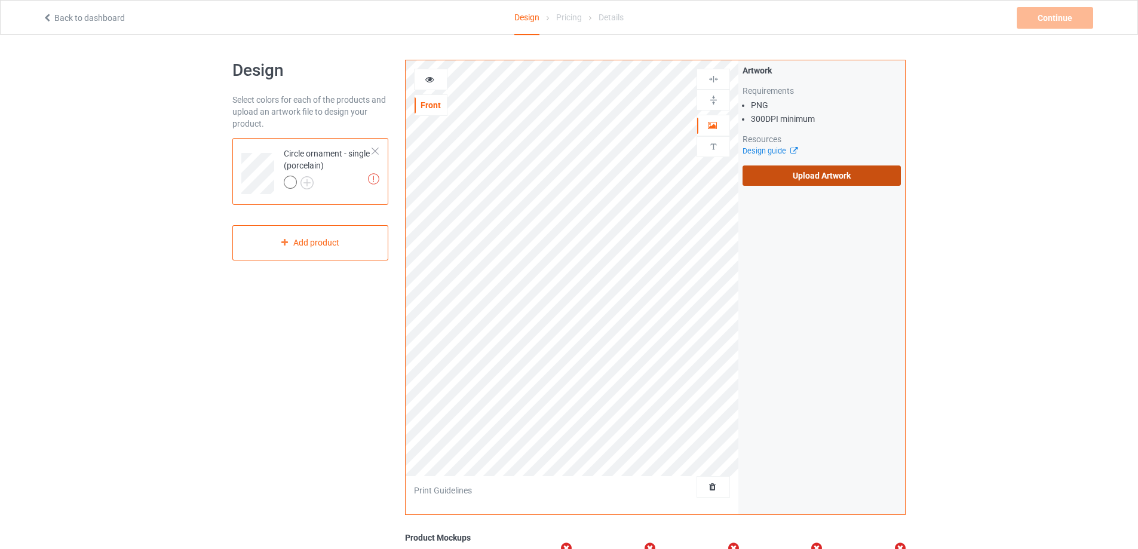
click at [804, 180] on label "Upload Artwork" at bounding box center [822, 176] width 158 height 20
click at [0, 0] on input "Upload Artwork" at bounding box center [0, 0] width 0 height 0
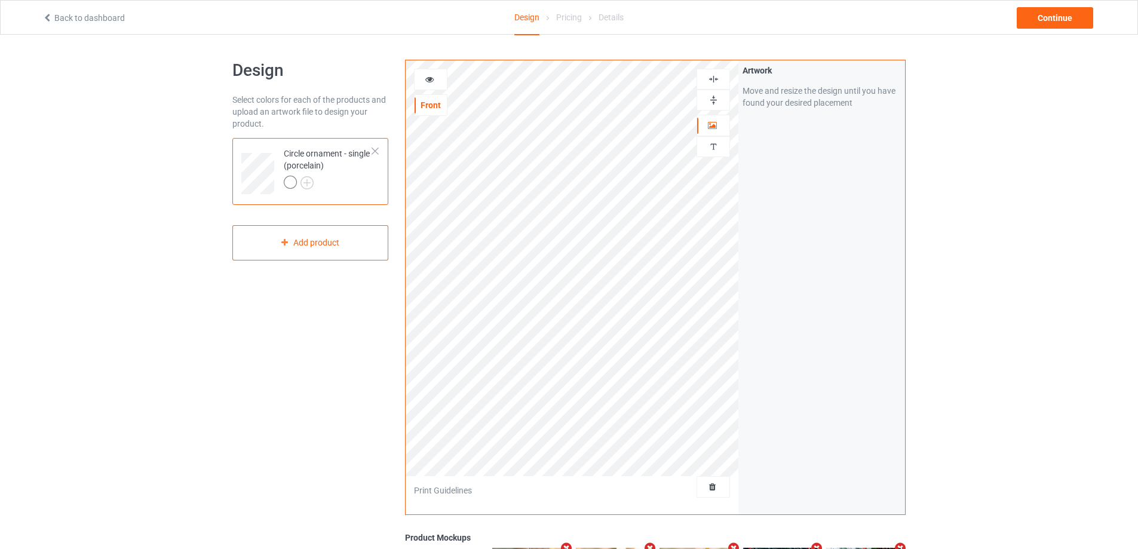
click at [715, 103] on img at bounding box center [713, 99] width 11 height 11
click at [715, 78] on img at bounding box center [713, 79] width 11 height 11
click at [430, 76] on icon at bounding box center [430, 78] width 10 height 8
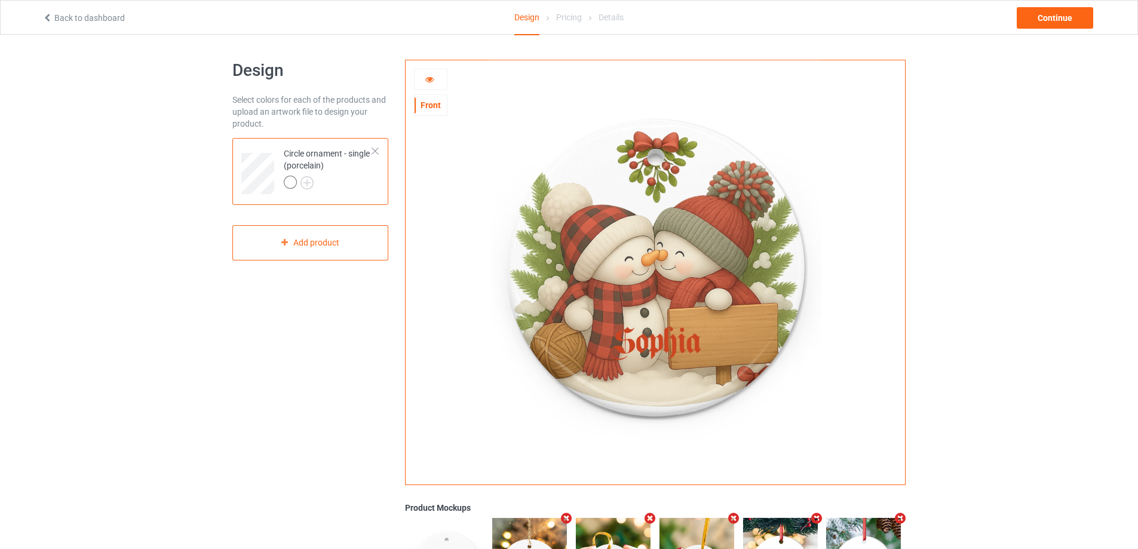
click at [422, 84] on div at bounding box center [431, 80] width 32 height 12
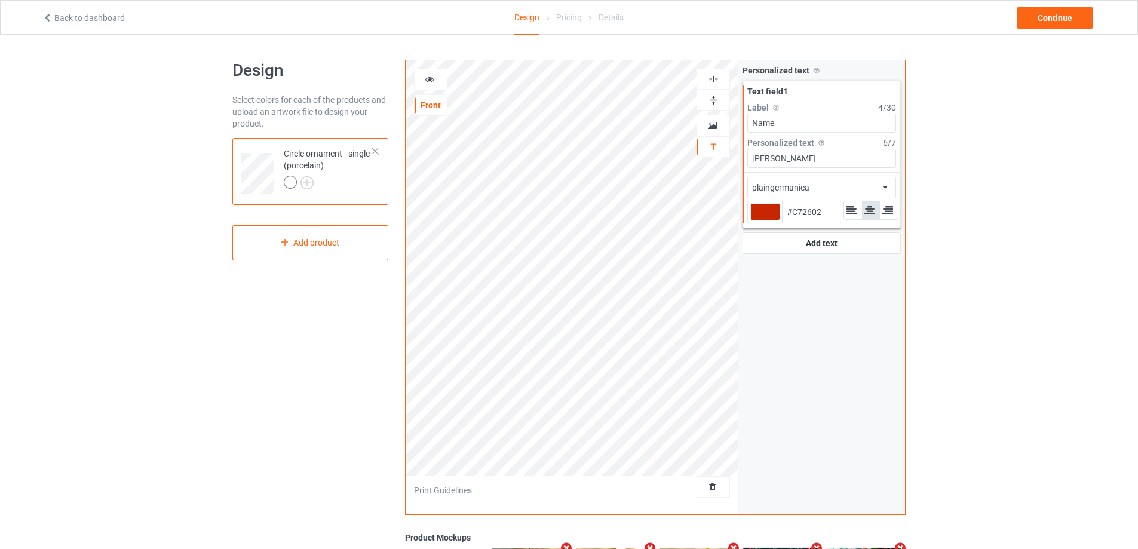
click at [770, 209] on div at bounding box center [766, 211] width 30 height 17
click at [770, 221] on input "#c72602" at bounding box center [766, 229] width 30 height 16
type input "#786b68"
type input "#786B68"
type input "#5d5756"
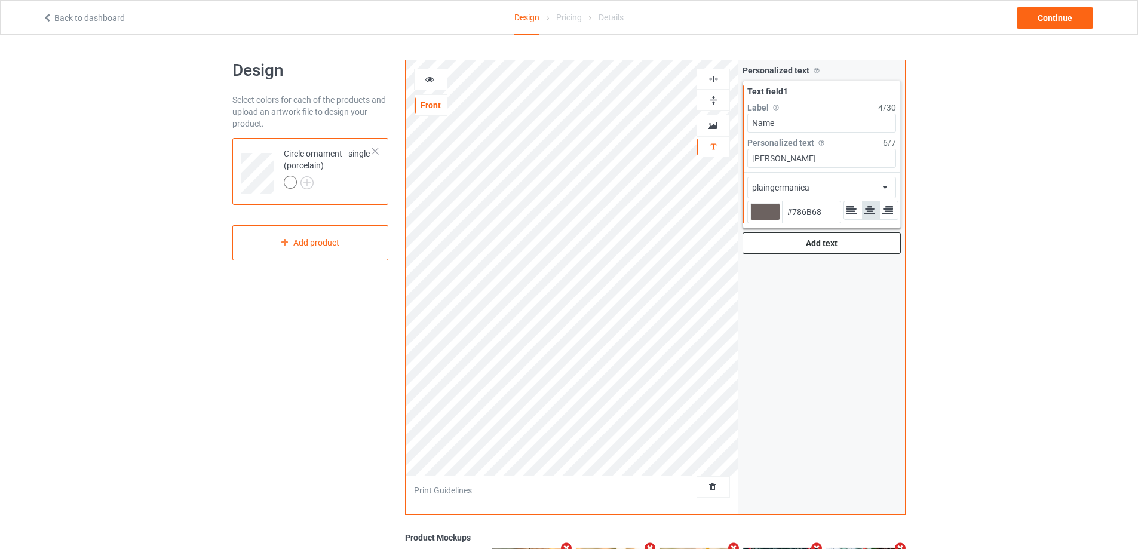
type input "#5D5756"
type input "#262626"
type input "#000000"
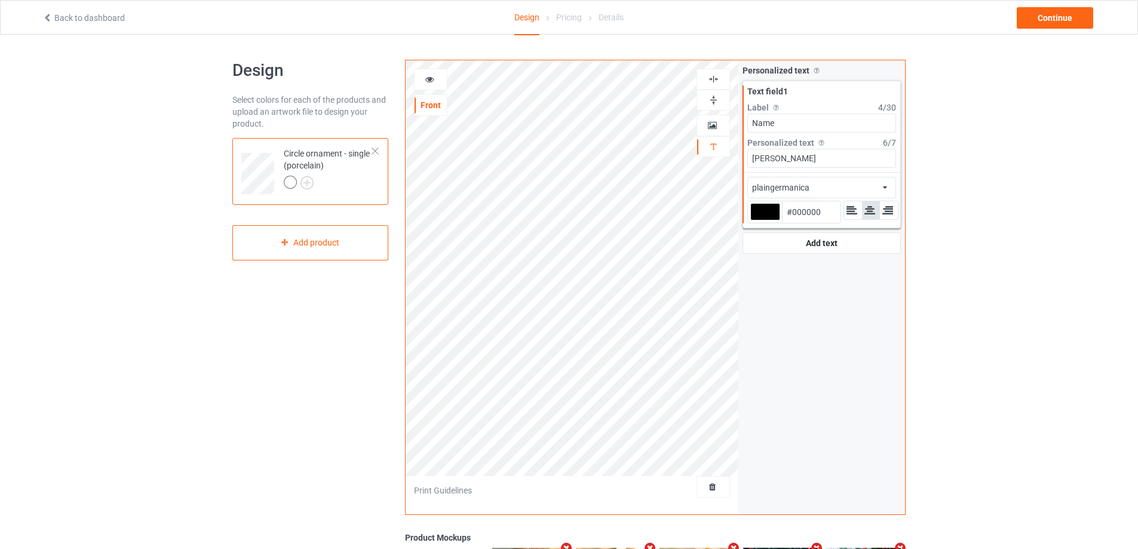
type input "#000000"
click at [785, 186] on div "plaingermanica" at bounding box center [780, 188] width 57 height 12
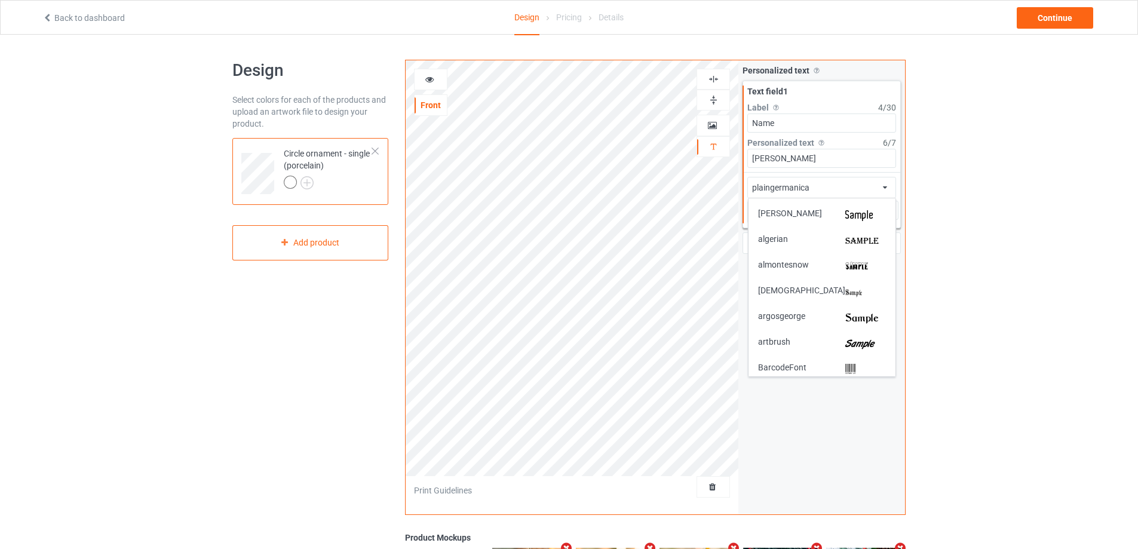
scroll to position [186, 0]
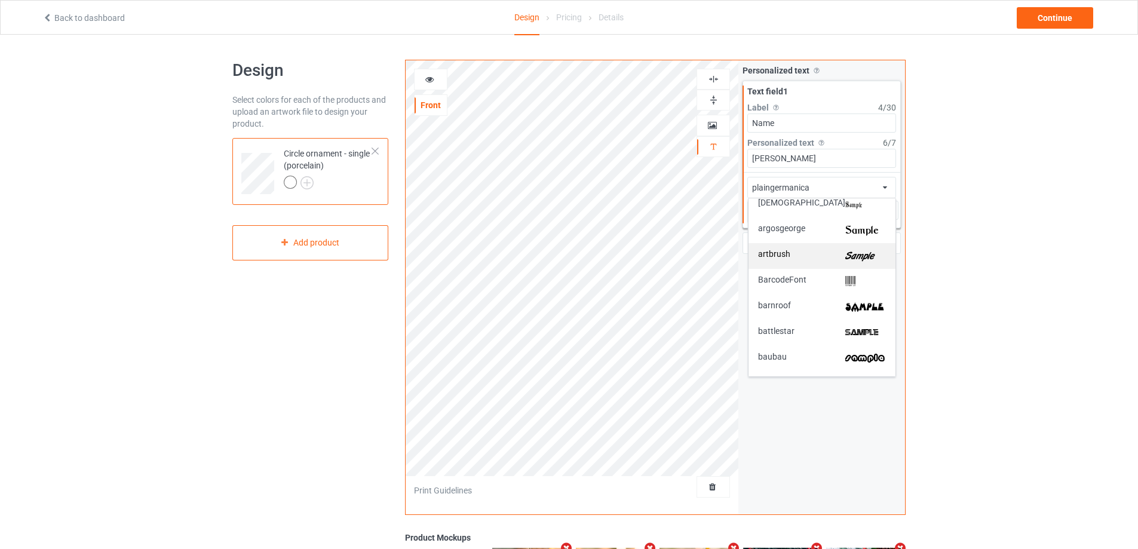
click at [863, 250] on img at bounding box center [866, 256] width 41 height 13
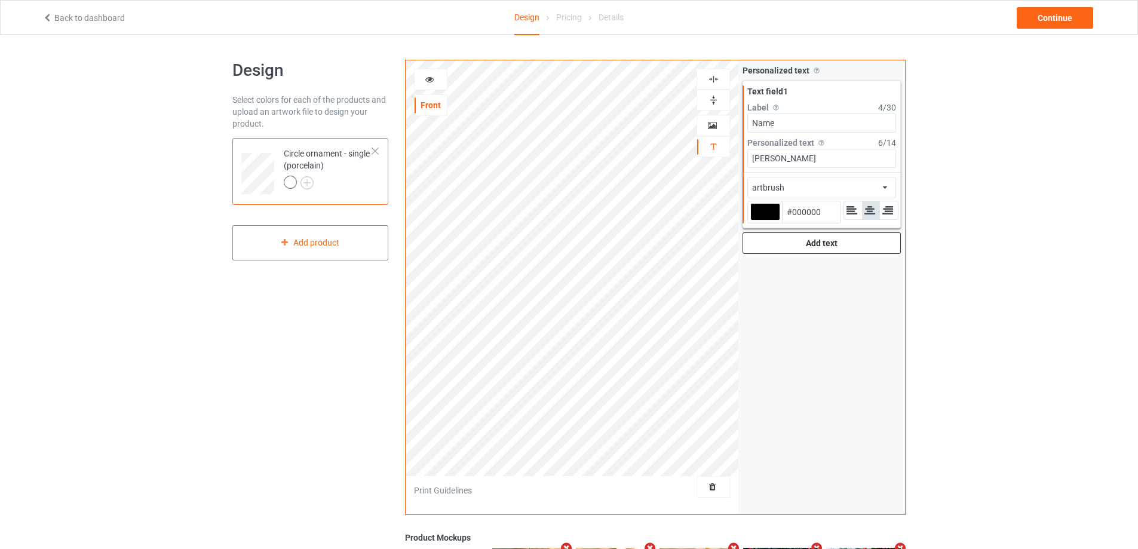
click at [779, 243] on div "Add text" at bounding box center [822, 243] width 158 height 22
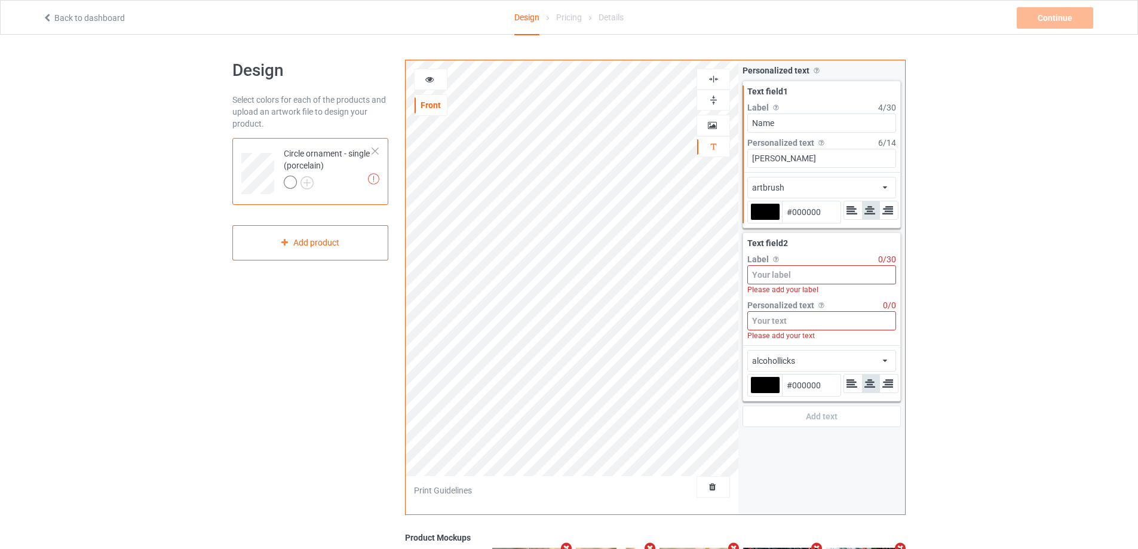
click at [802, 276] on input at bounding box center [822, 274] width 149 height 19
click at [818, 125] on input "Name" at bounding box center [822, 123] width 149 height 19
type input "Name 1"
click at [786, 274] on input at bounding box center [822, 274] width 149 height 19
paste input "Name 1"
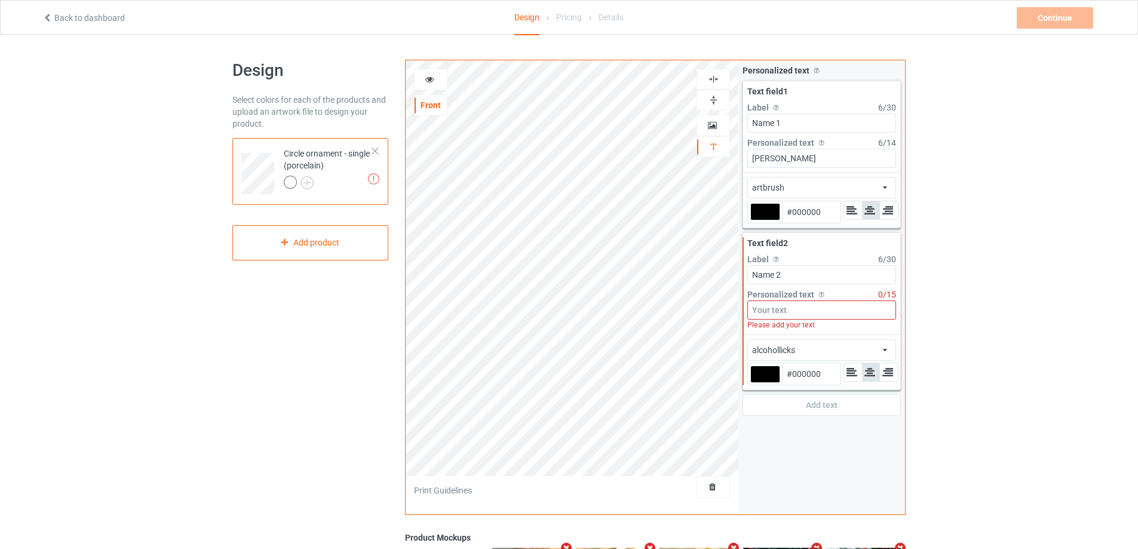
type input "Name 2"
click at [799, 157] on input "Sophia" at bounding box center [822, 158] width 149 height 19
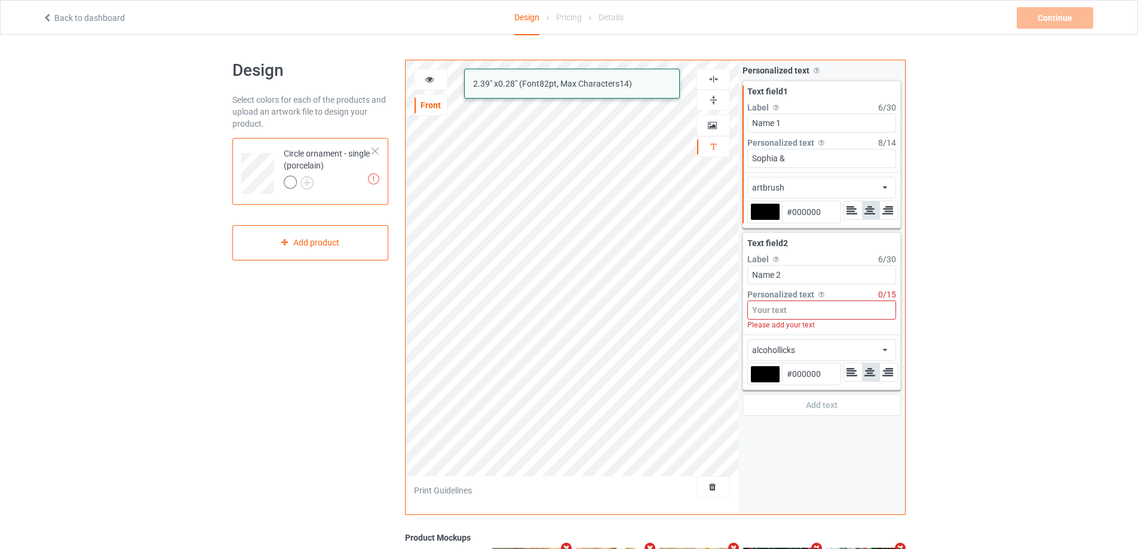
type input "Sophia &"
click at [765, 311] on input at bounding box center [822, 310] width 149 height 19
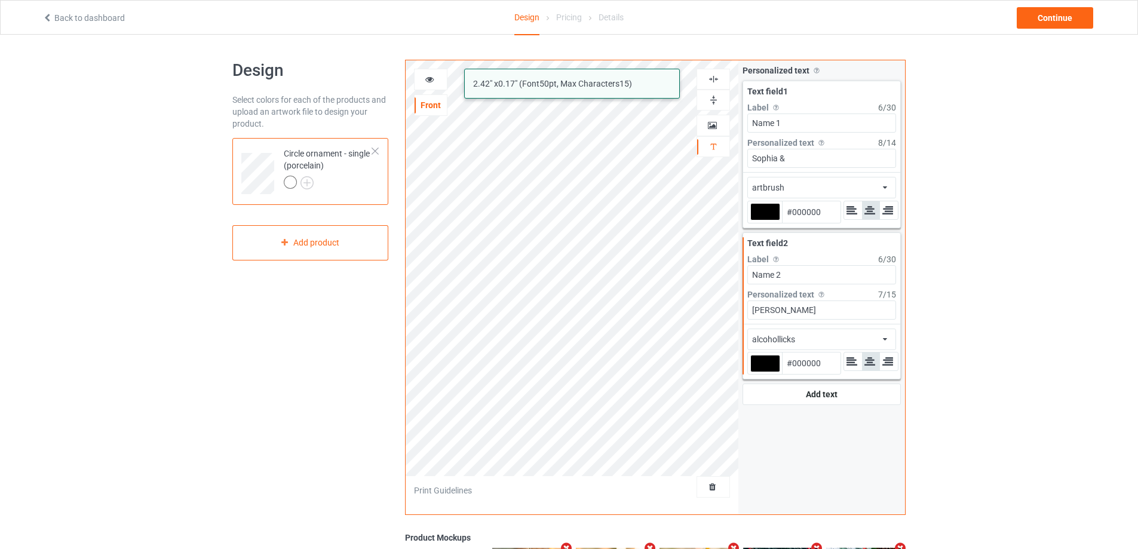
type input "[PERSON_NAME]"
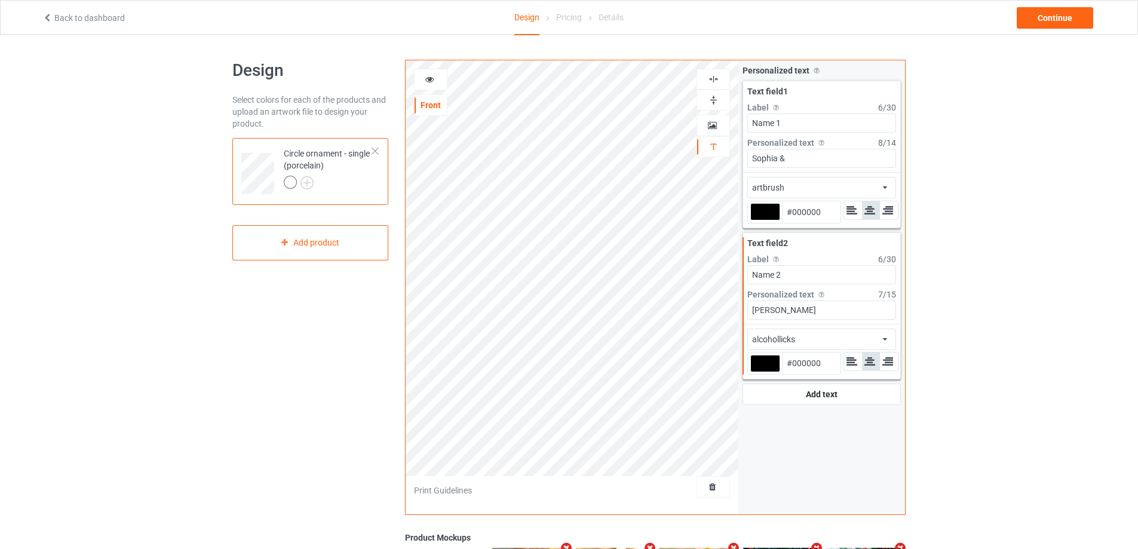
click at [804, 335] on div "alcohollicks african airstream aladdin alcohollicks aldo algerian almontesnow a…" at bounding box center [822, 340] width 149 height 22
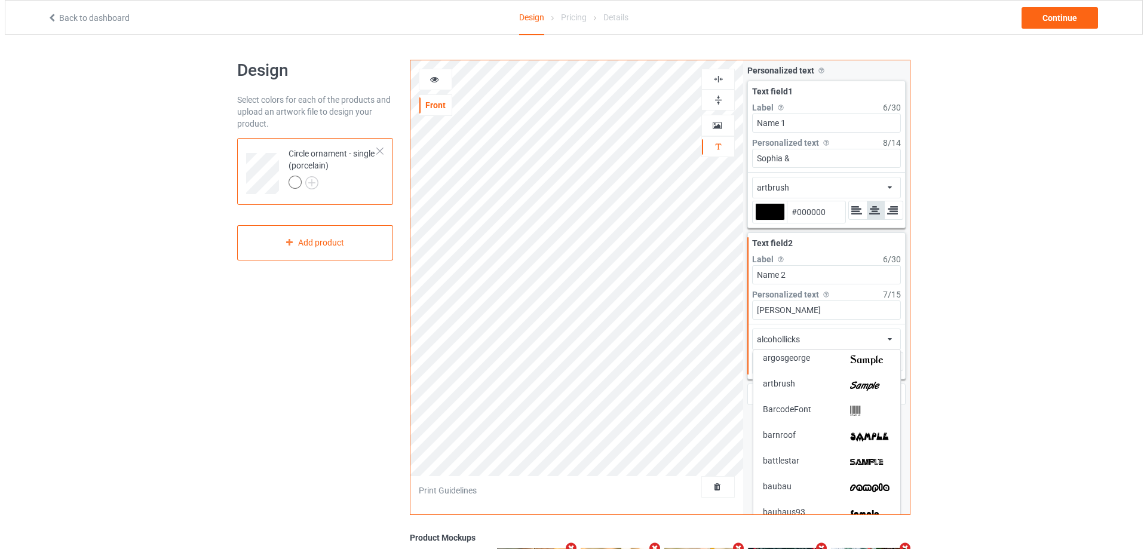
scroll to position [179, 0]
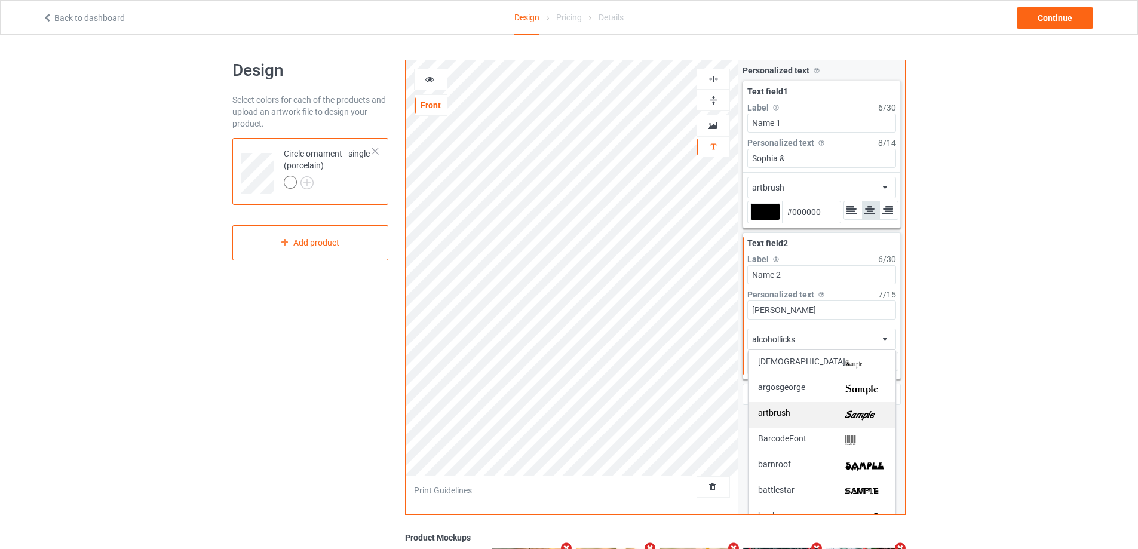
click at [846, 412] on img at bounding box center [866, 415] width 41 height 13
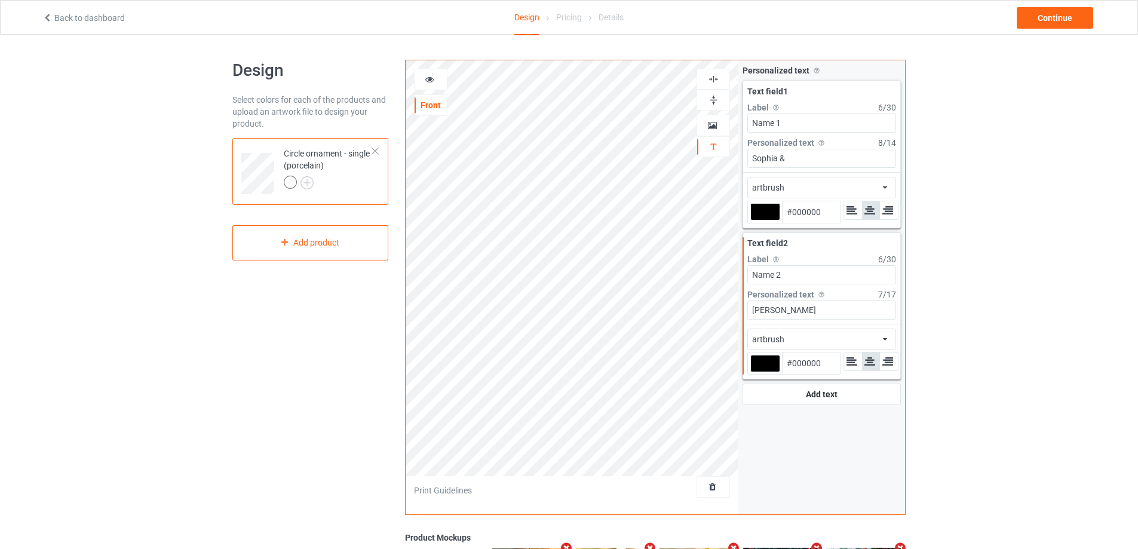
click at [425, 81] on icon at bounding box center [430, 78] width 10 height 8
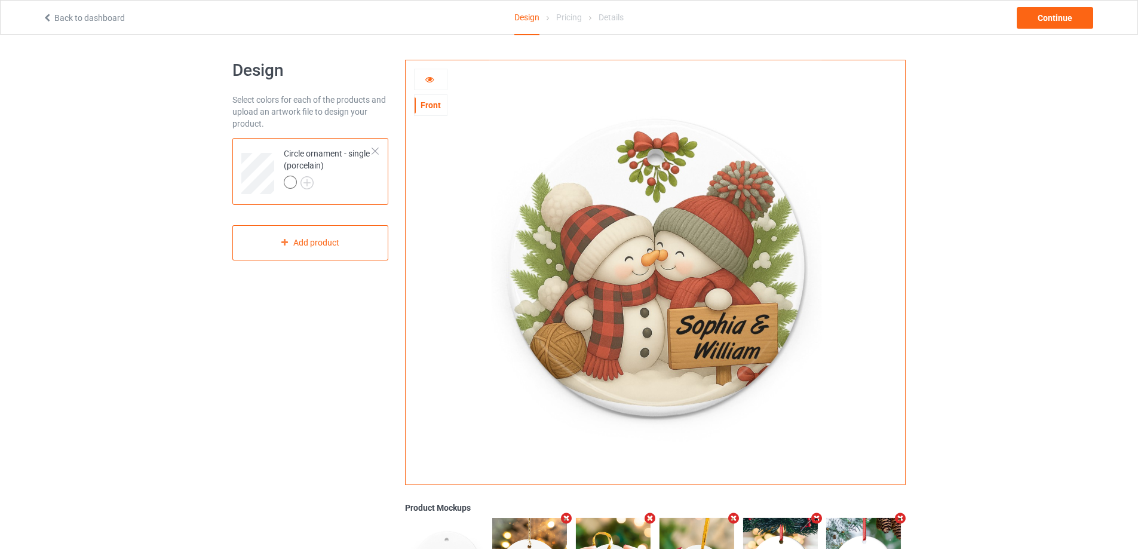
click at [435, 79] on div at bounding box center [431, 80] width 32 height 12
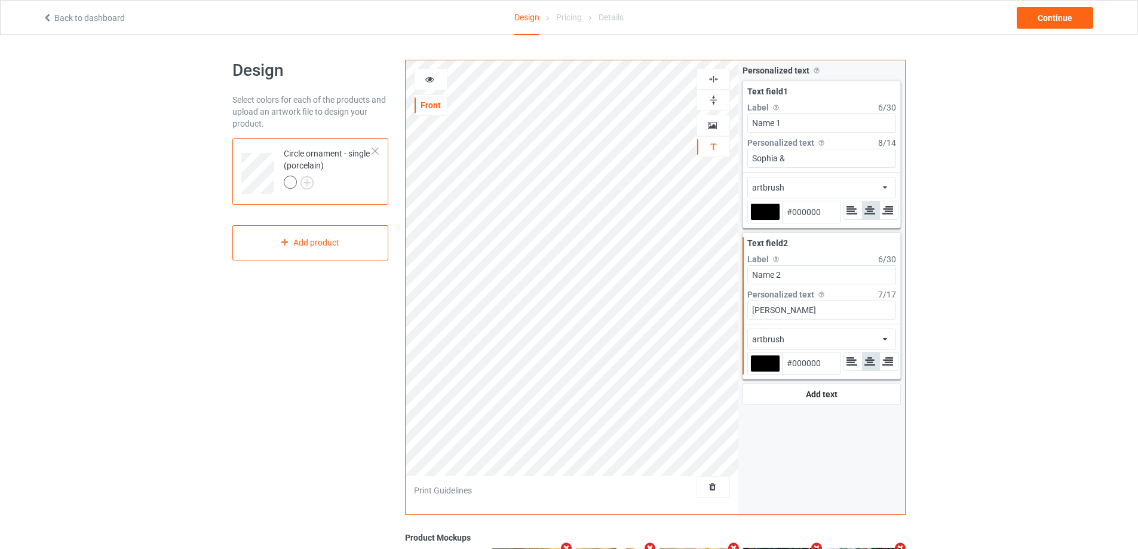
click at [774, 213] on div at bounding box center [766, 211] width 30 height 17
click at [774, 221] on input "#000000" at bounding box center [766, 229] width 30 height 16
type input "#ae9393"
type input "#AE9393"
type input "#b19595"
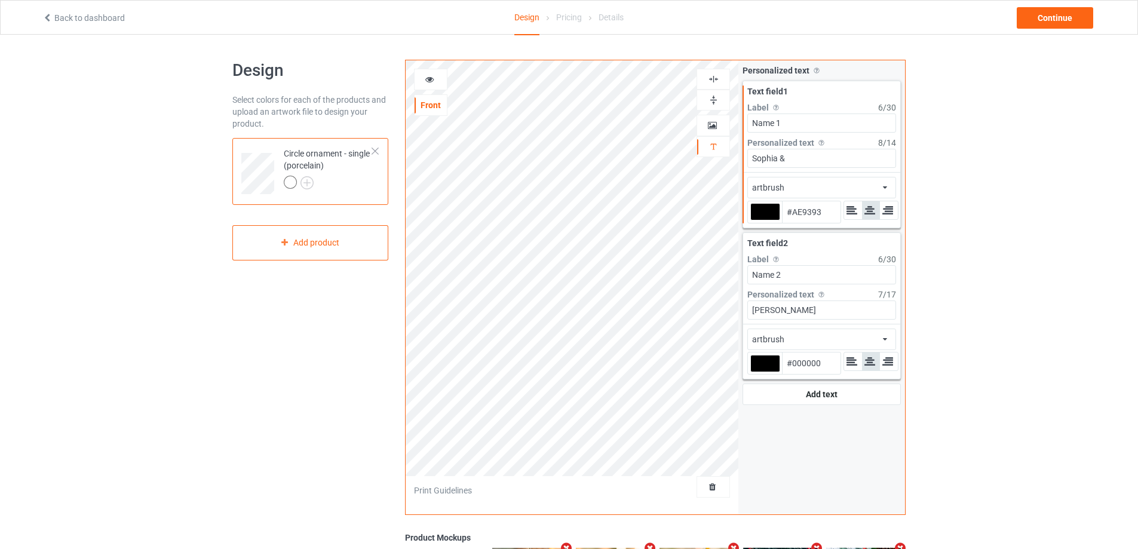
type input "#B19595"
type input "#b99d9d"
type input "#B99D9D"
type input "#e6d1d1"
type input "#E6D1D1"
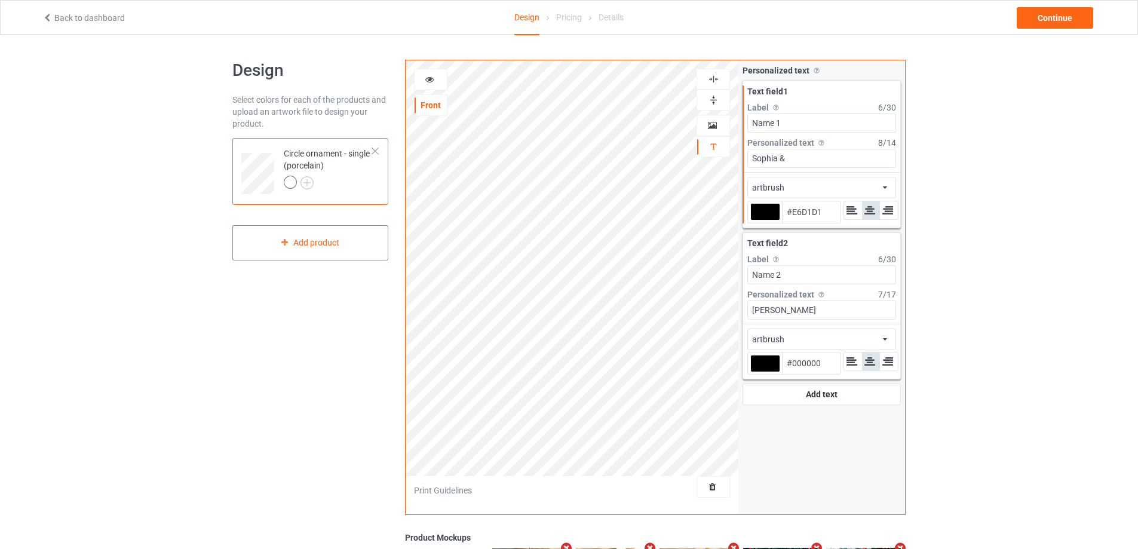
type input "#ffffff"
type input "#FFFFFF"
click at [761, 364] on div at bounding box center [766, 363] width 30 height 17
click at [761, 372] on input "#000000" at bounding box center [766, 380] width 30 height 16
type input "#ffffff"
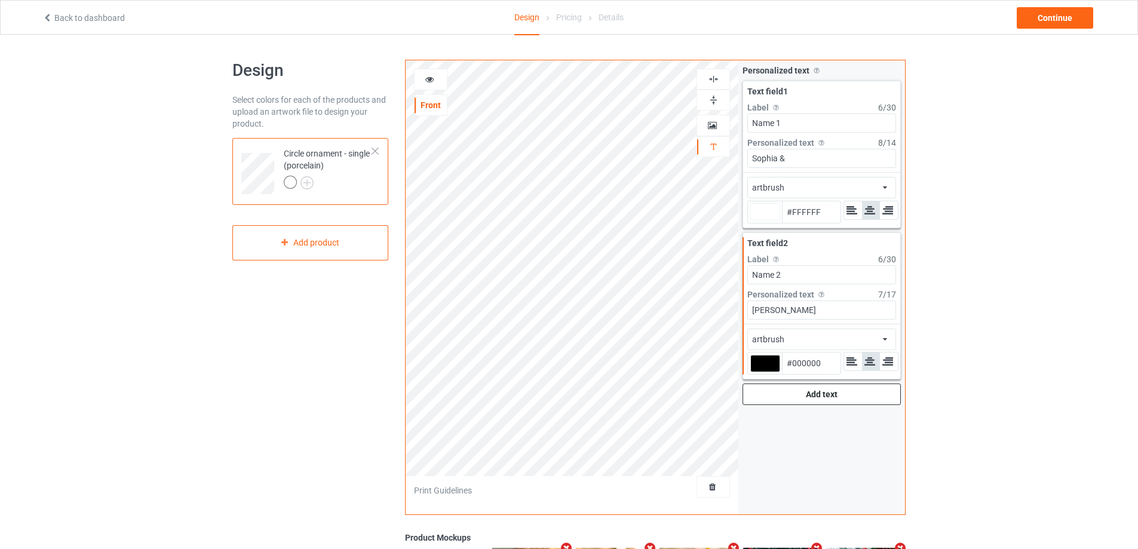
type input "#b39898"
type input "#B39898"
type input "#ffffff"
type input "#b79e9e"
type input "#B79E9E"
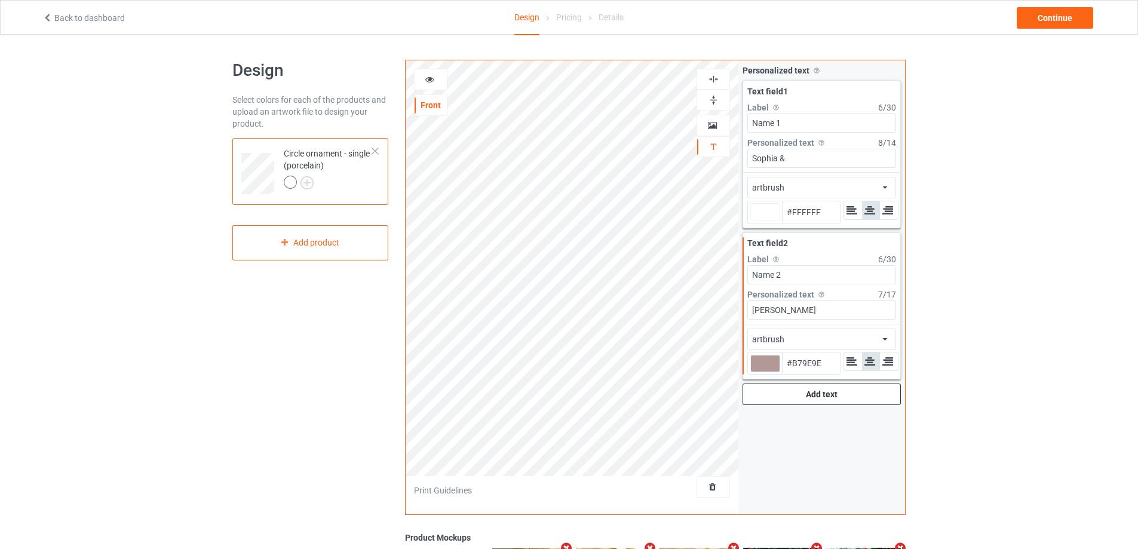
type input "#ffffff"
type input "#bca4a4"
type input "#BCA4A4"
type input "#ffffff"
type input "#c9b5b5"
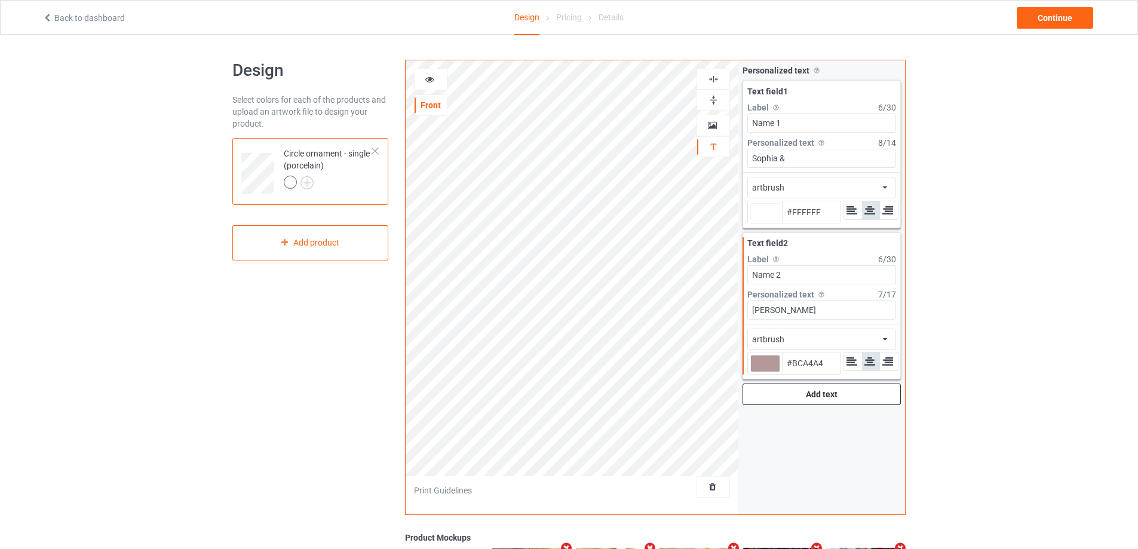
type input "#C9B5B5"
type input "#ffffff"
type input "#f6eeee"
type input "#F6EEEE"
type input "#ffffff"
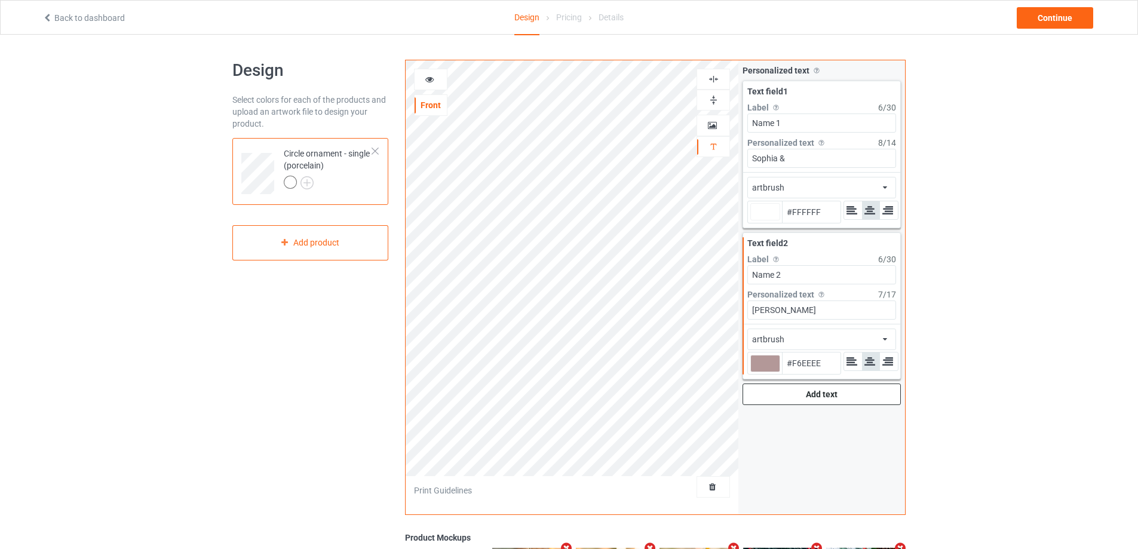
type input "#ffffff"
type input "#FFFFFF"
type input "#ffffff"
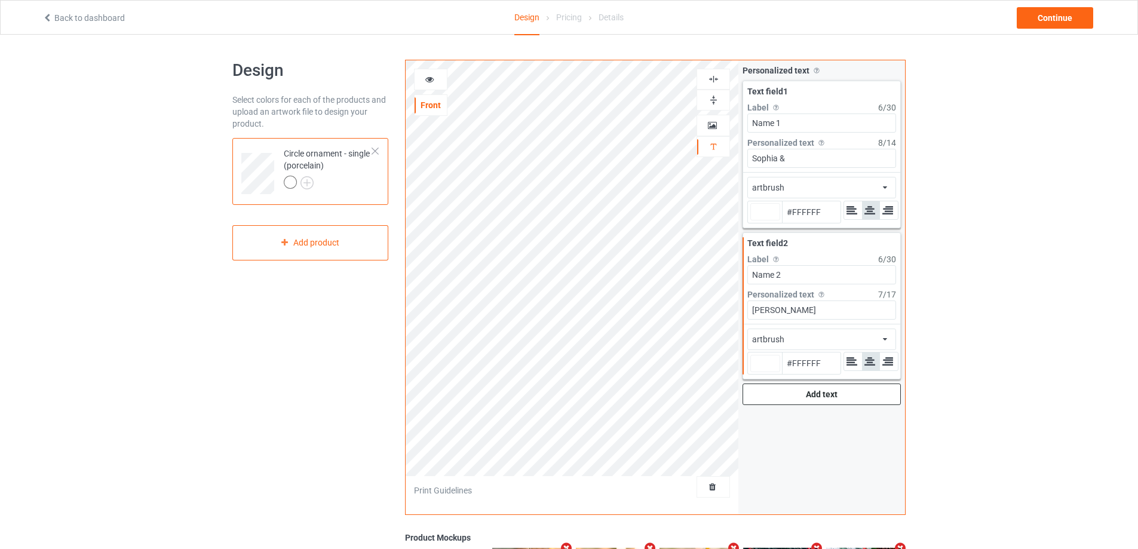
type input "#ffffff"
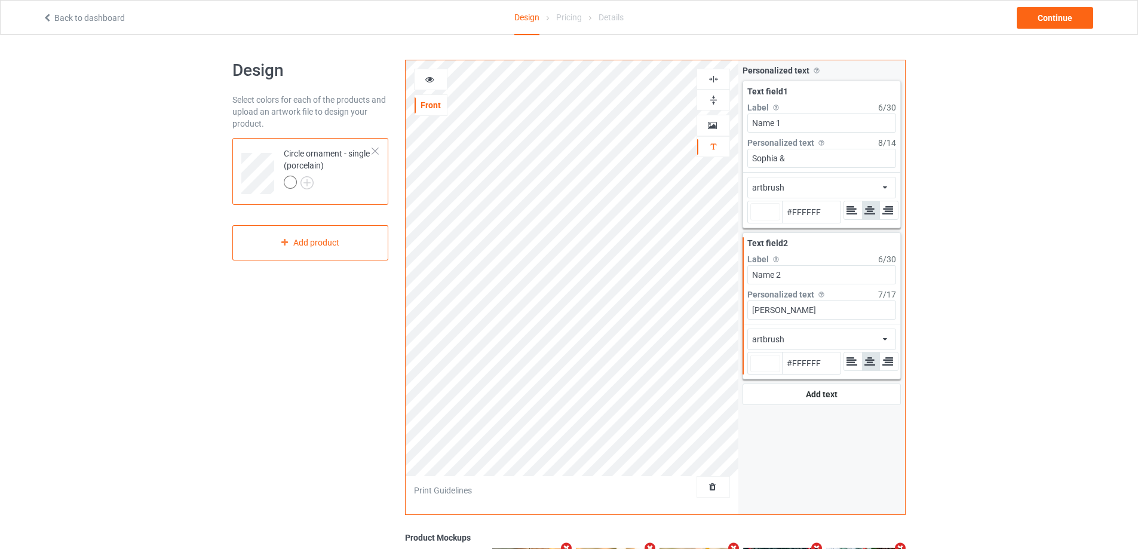
type input "#ffffff"
click at [428, 80] on icon at bounding box center [430, 78] width 10 height 8
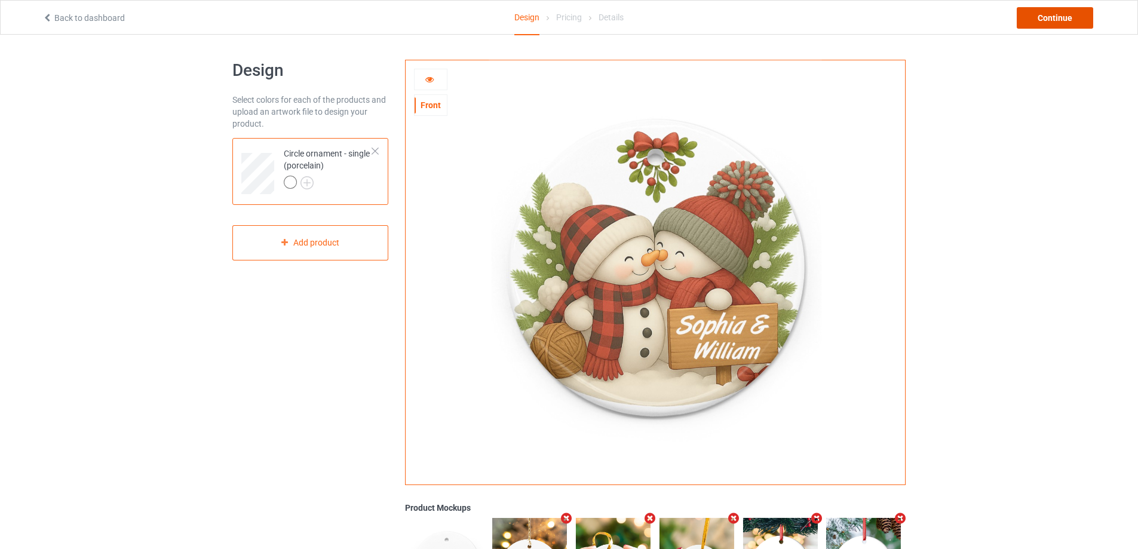
click at [1060, 15] on div "Continue" at bounding box center [1055, 18] width 76 height 22
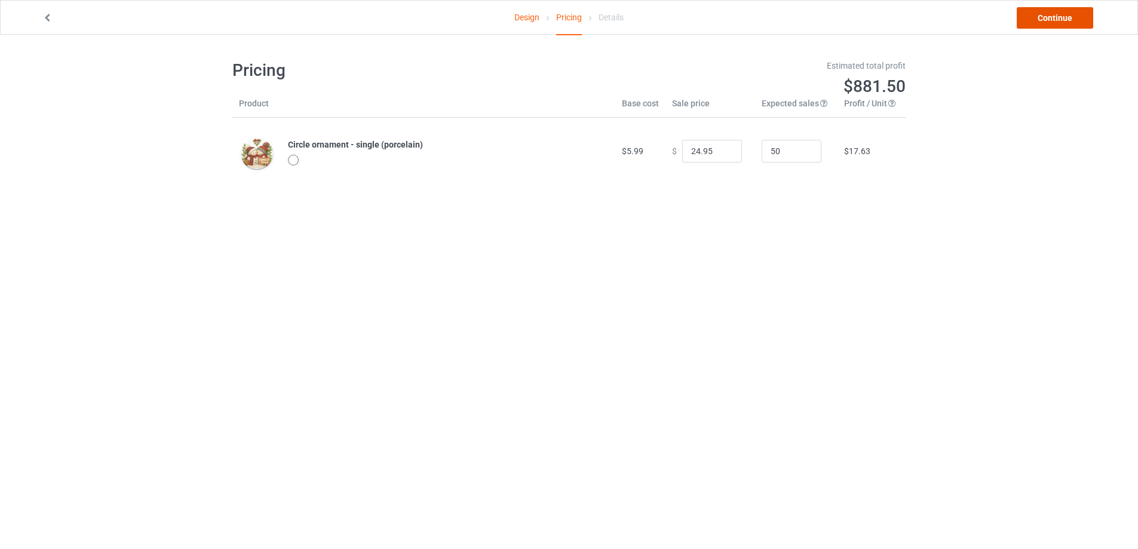
click at [1060, 15] on link "Continue" at bounding box center [1055, 18] width 76 height 22
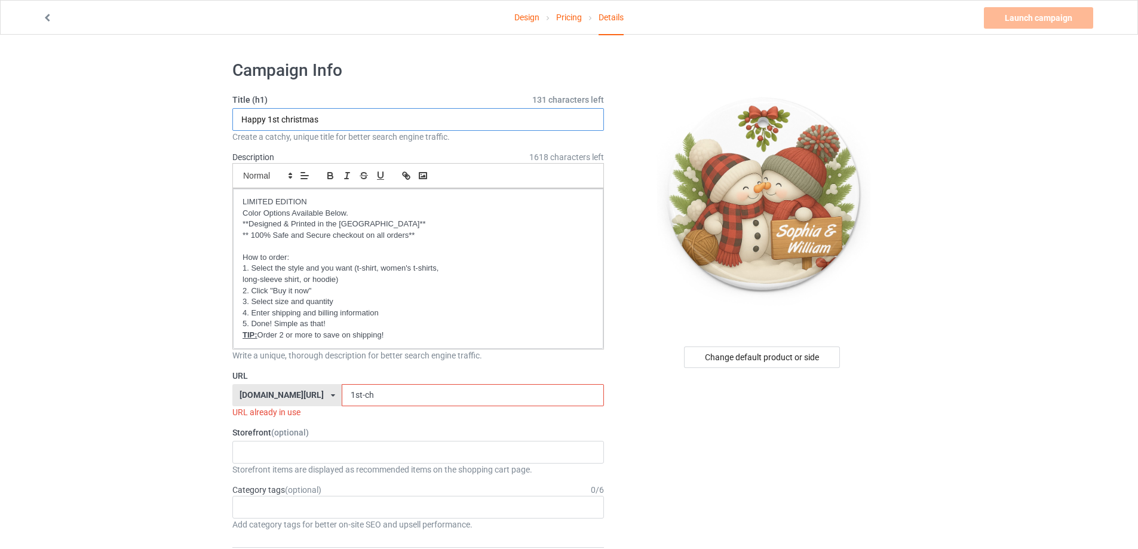
drag, startPoint x: 347, startPoint y: 124, endPoint x: 199, endPoint y: 118, distance: 148.3
type input "Snow couple"
drag, startPoint x: 401, startPoint y: 402, endPoint x: 307, endPoint y: 399, distance: 93.9
click at [307, 399] on div "gift4family.com/ gift4family.com/ homely-gift.com/ homely-gift1960s.com/ teefuf…" at bounding box center [418, 395] width 372 height 23
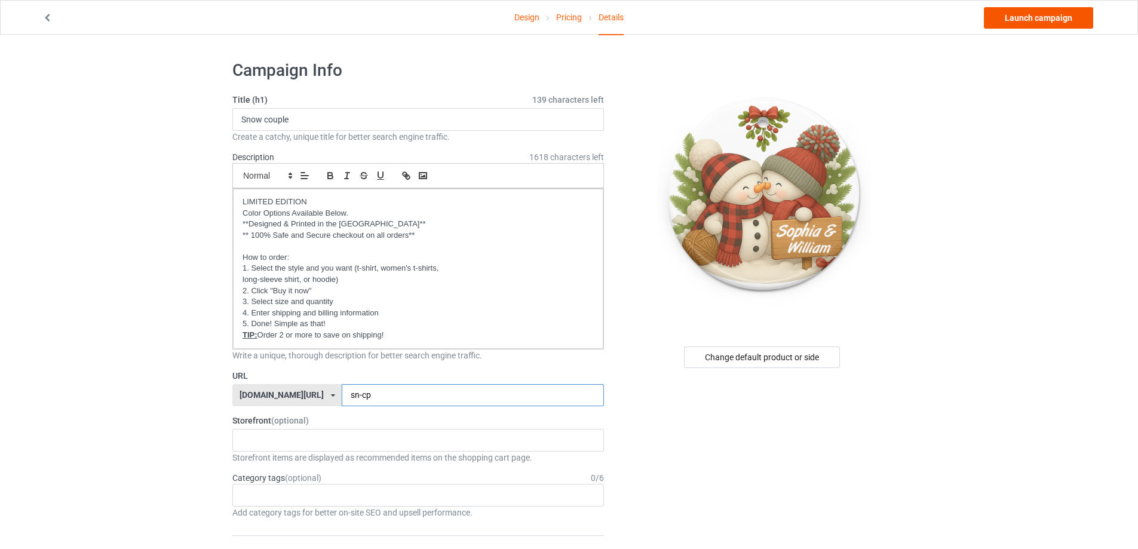
type input "sn-cp"
click at [1018, 14] on link "Launch campaign" at bounding box center [1038, 18] width 109 height 22
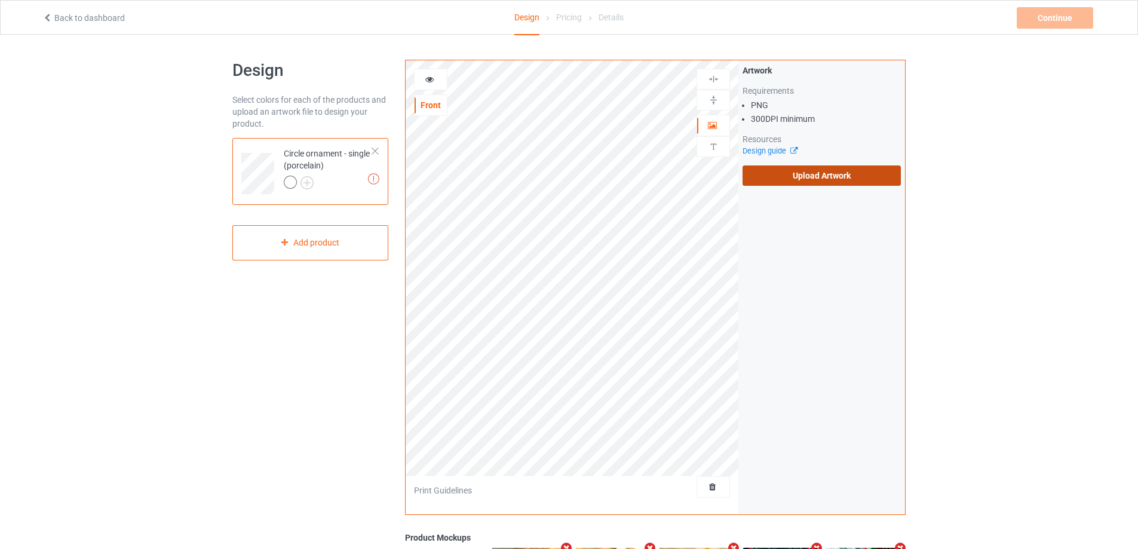
click at [862, 183] on label "Upload Artwork" at bounding box center [822, 176] width 158 height 20
click at [0, 0] on input "Upload Artwork" at bounding box center [0, 0] width 0 height 0
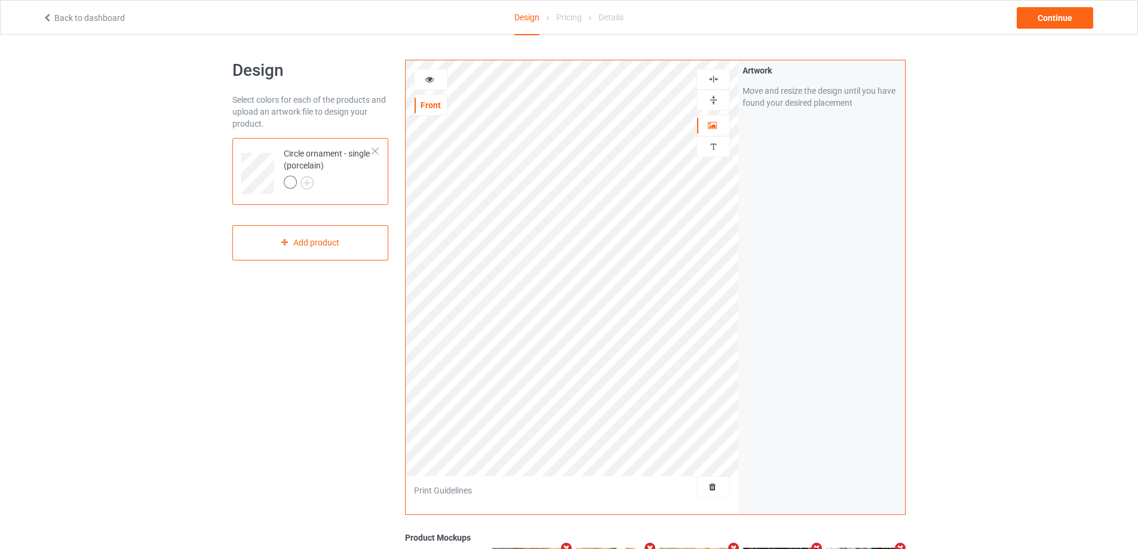
click at [714, 97] on img at bounding box center [713, 99] width 11 height 11
click at [715, 78] on img at bounding box center [713, 79] width 11 height 11
click at [712, 101] on img at bounding box center [713, 99] width 11 height 11
click at [712, 76] on img at bounding box center [713, 79] width 11 height 11
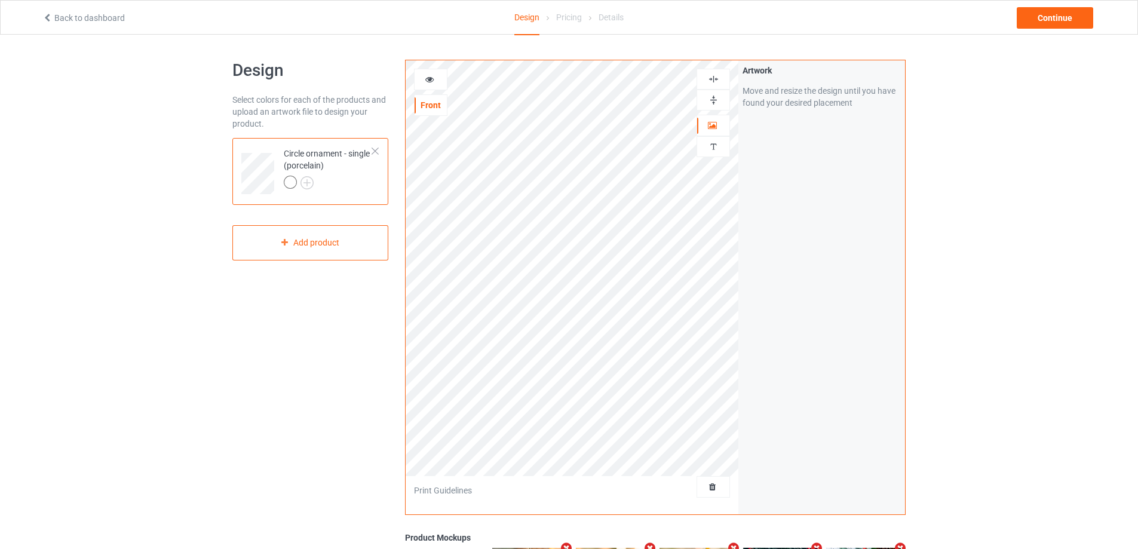
click at [712, 76] on img at bounding box center [713, 79] width 11 height 11
click at [716, 146] on img at bounding box center [713, 146] width 11 height 11
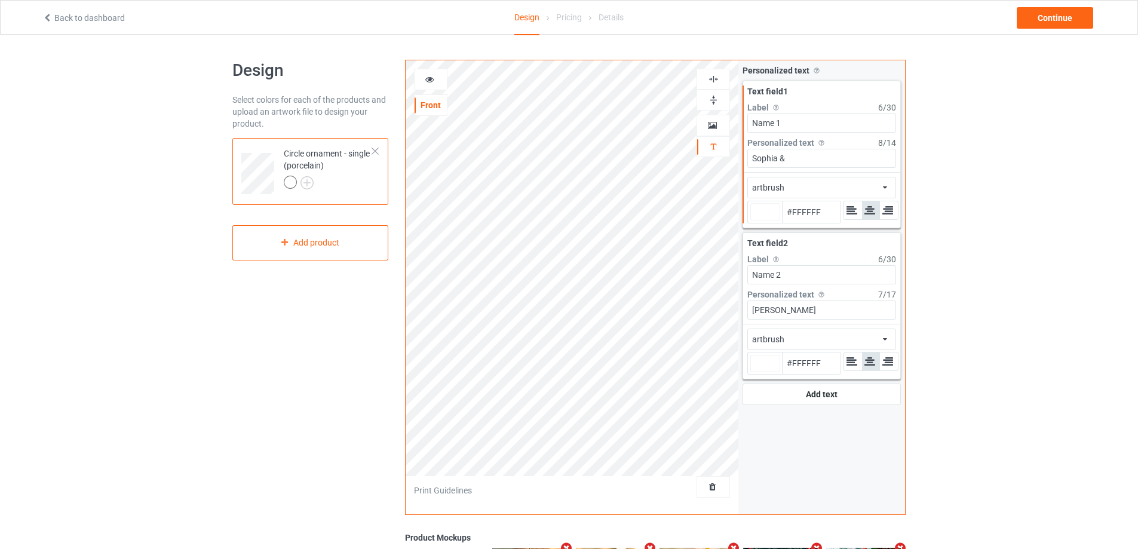
type input "#ffffff"
click at [430, 80] on icon at bounding box center [430, 78] width 10 height 8
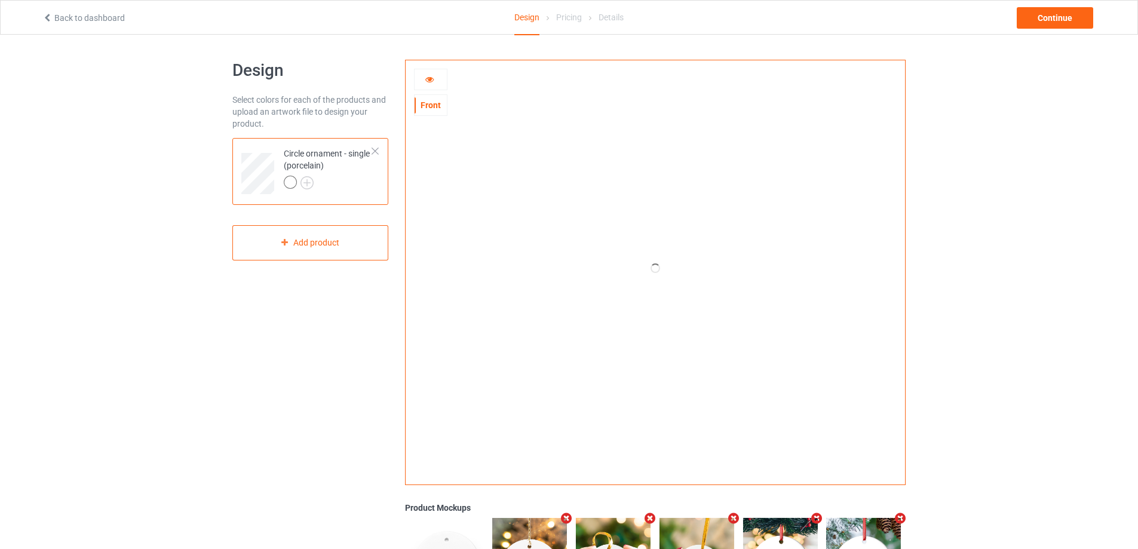
click at [430, 80] on icon at bounding box center [430, 78] width 10 height 8
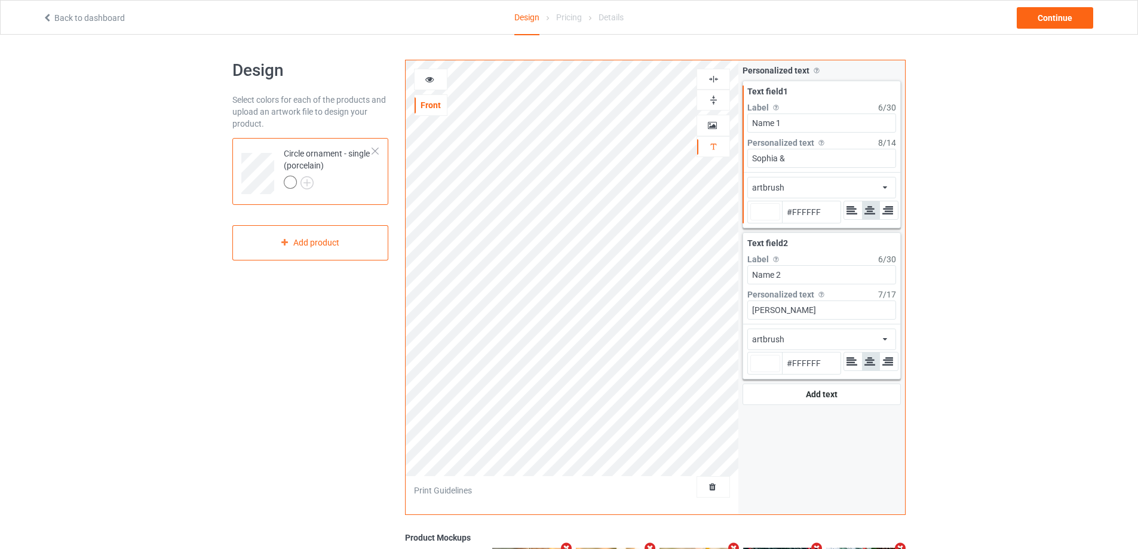
type input "#ffffff"
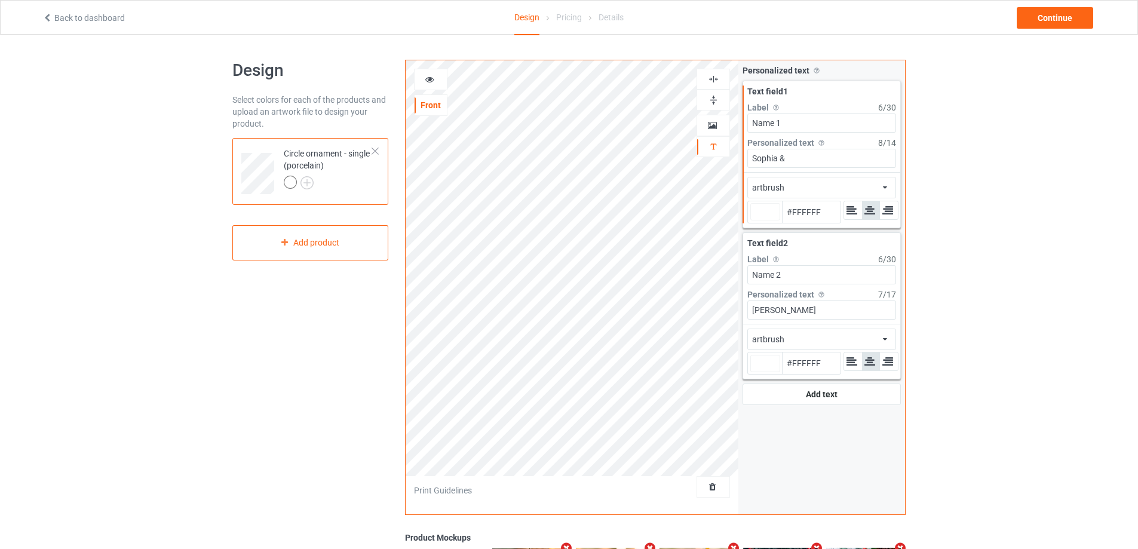
type input "#ffffff"
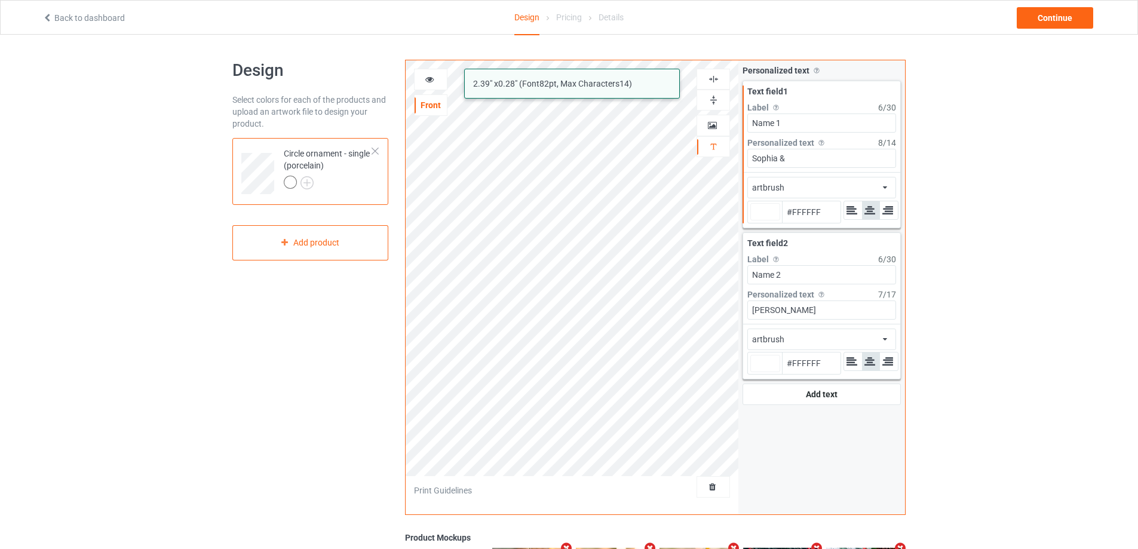
type input "#ffffff"
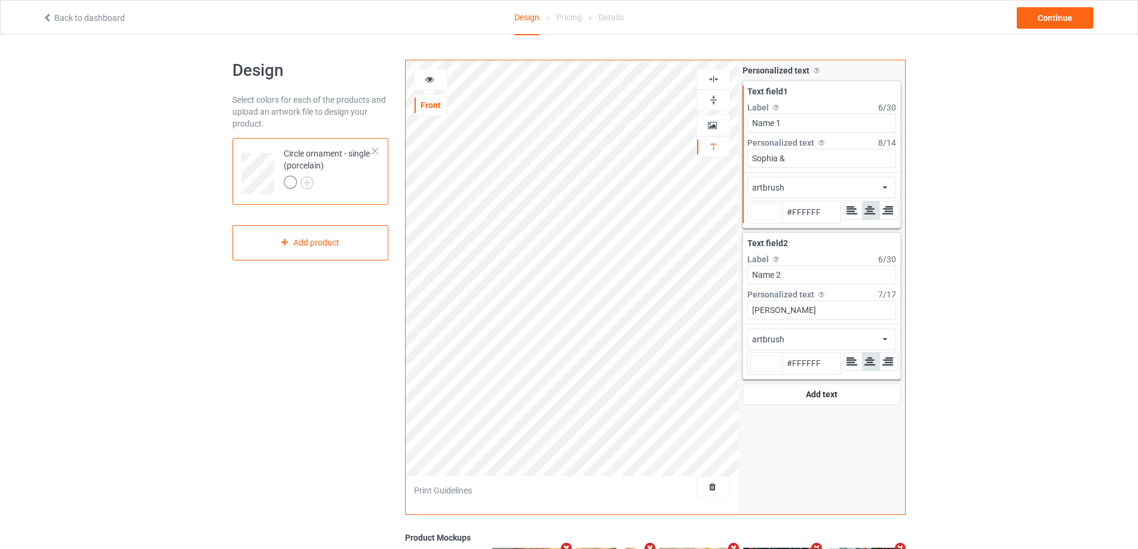
type input "#ffffff"
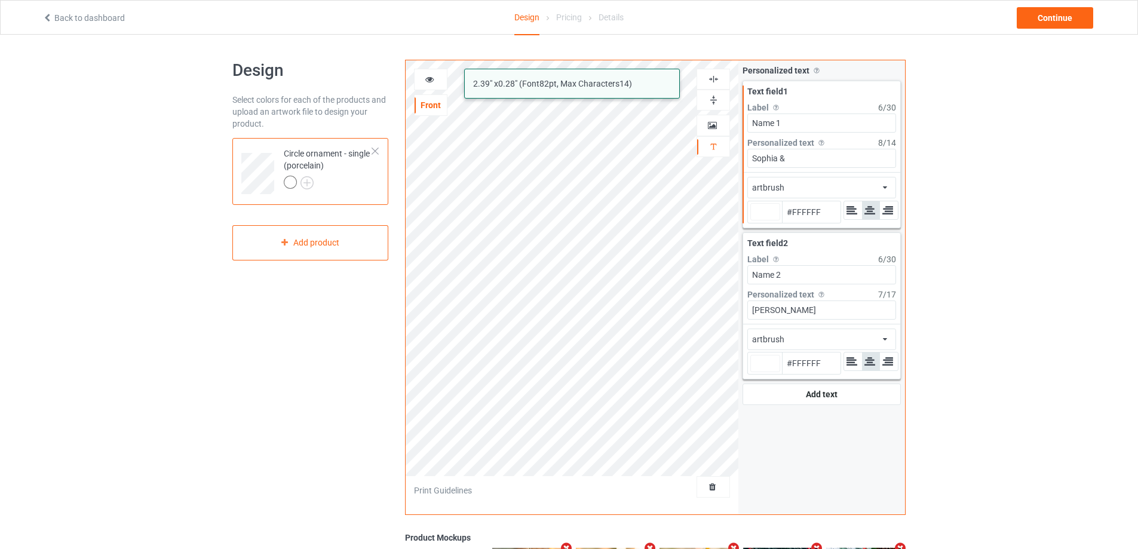
type input "#ffffff"
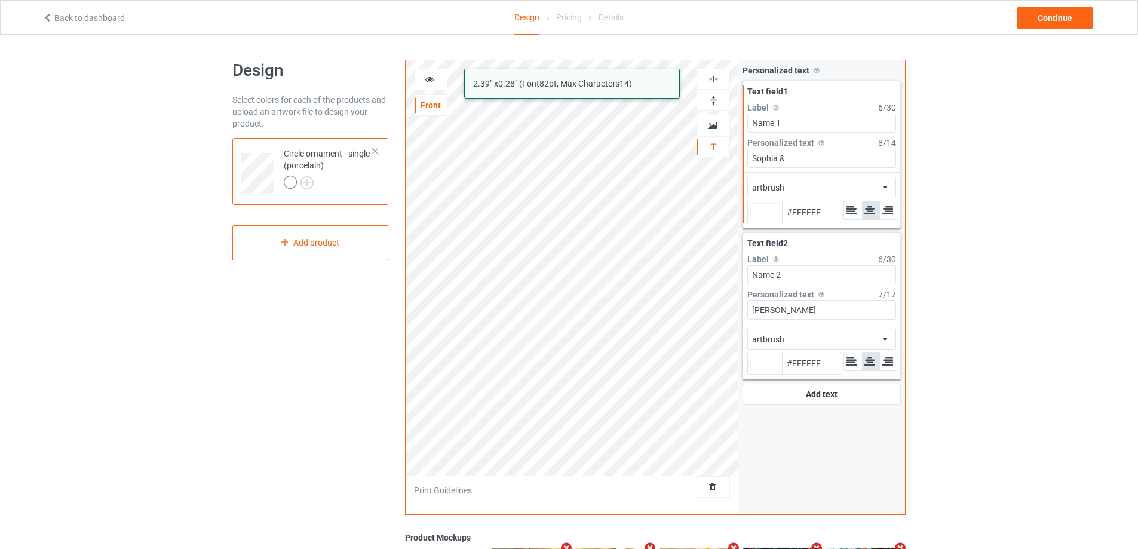
type input "#ffffff"
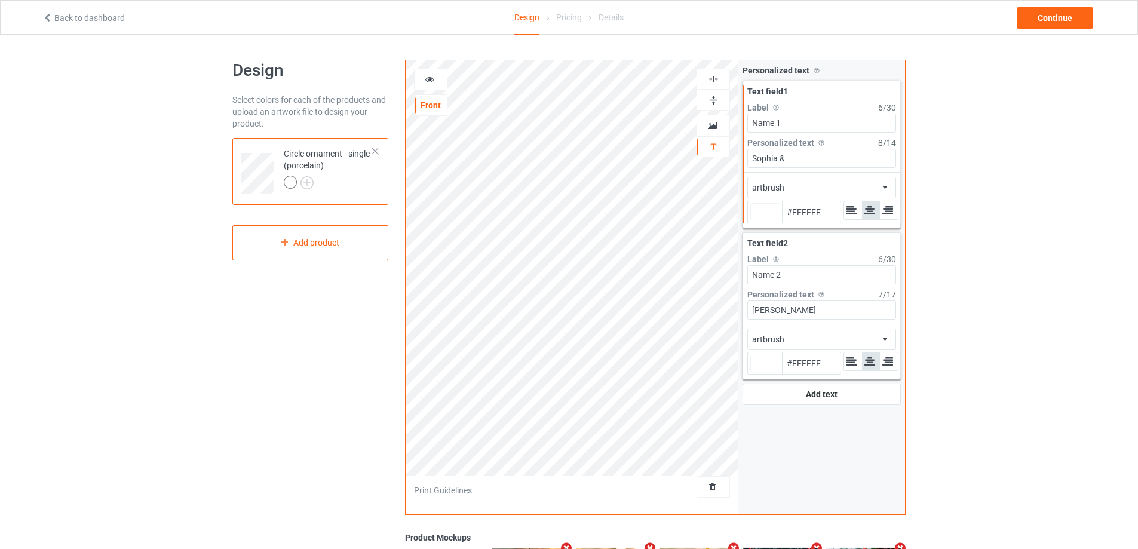
type input "#ffffff"
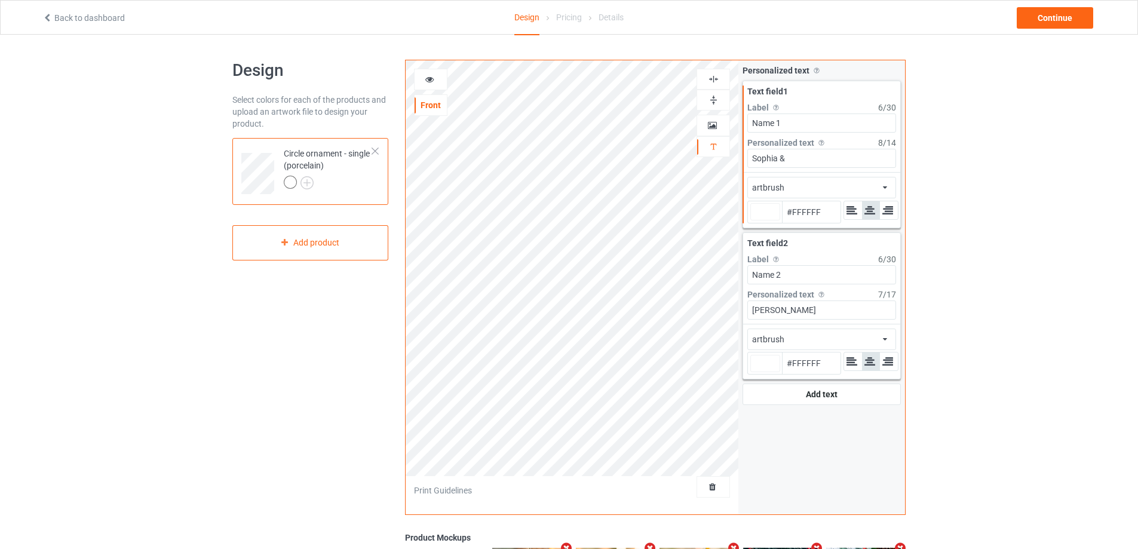
type input "#ffffff"
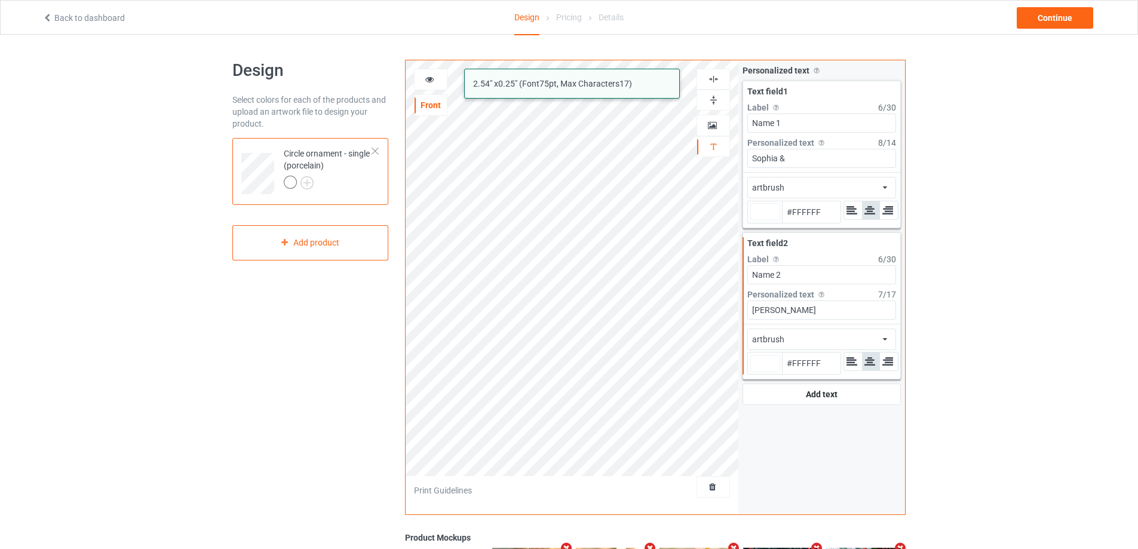
type input "#ffffff"
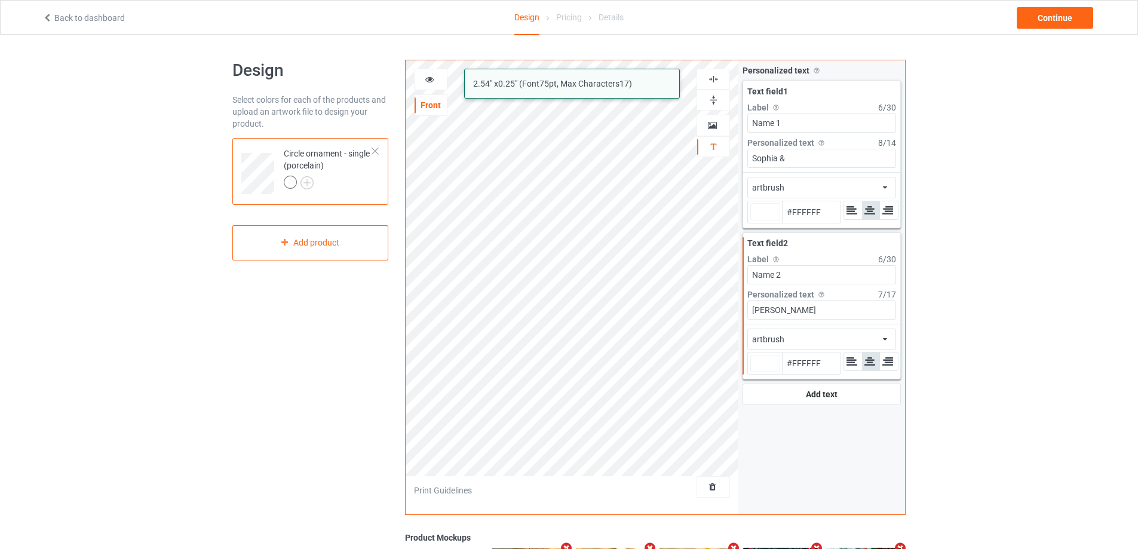
type input "#ffffff"
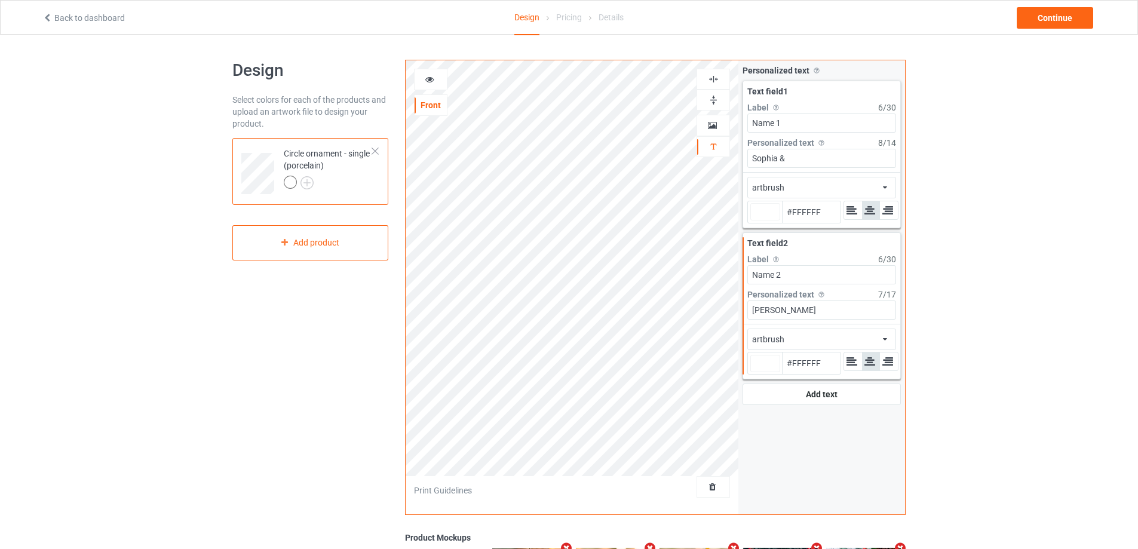
type input "#ffffff"
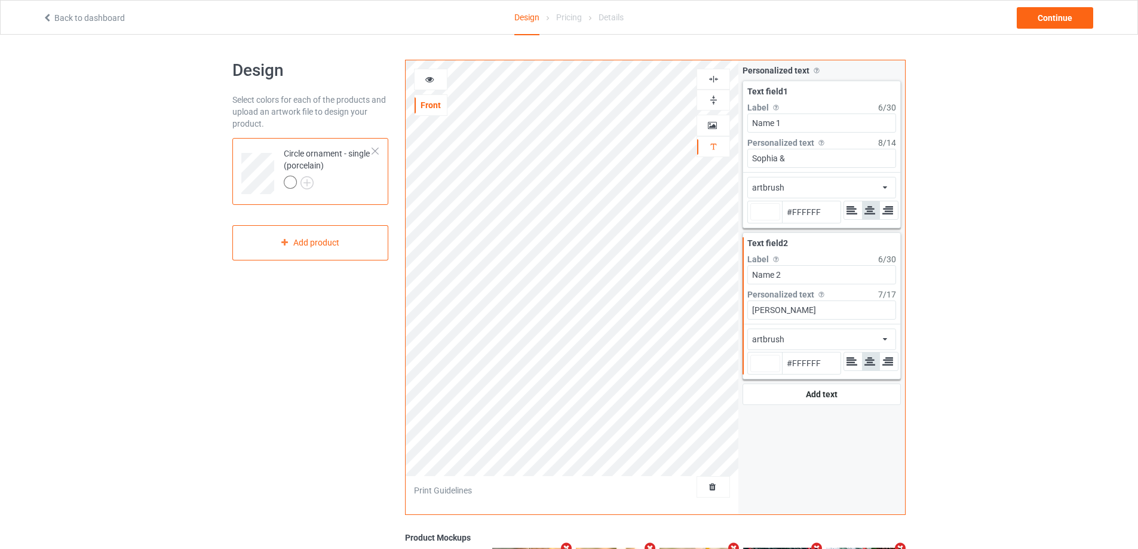
type input "#ffffff"
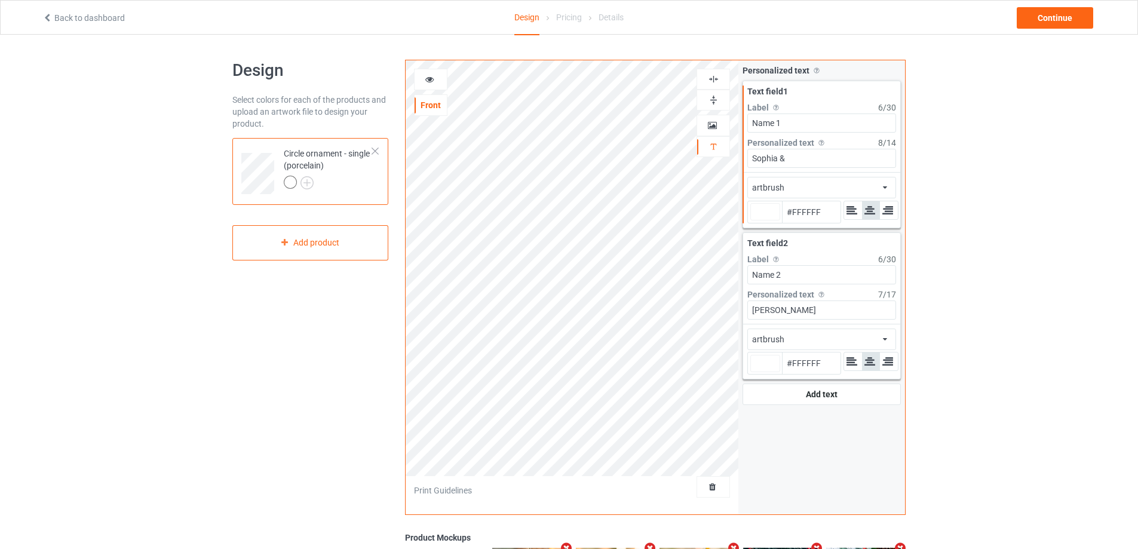
type input "#ffffff"
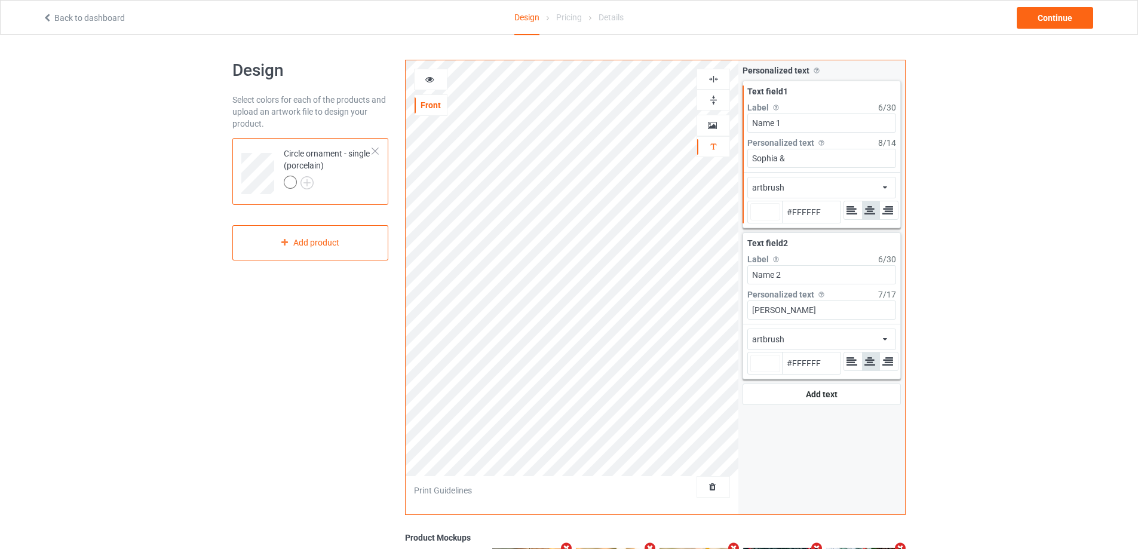
type input "#ffffff"
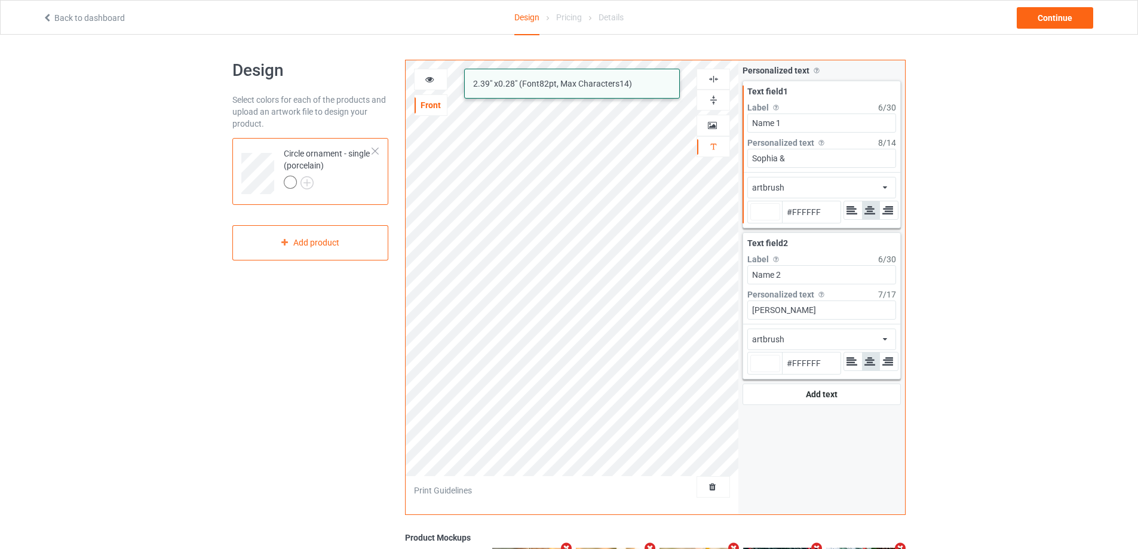
type input "#ffffff"
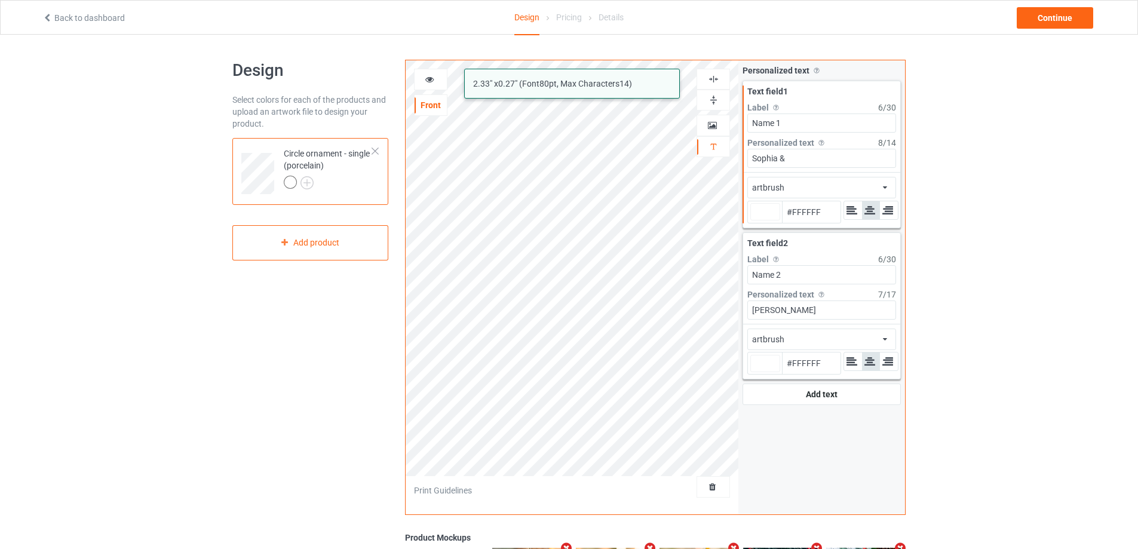
type input "#ffffff"
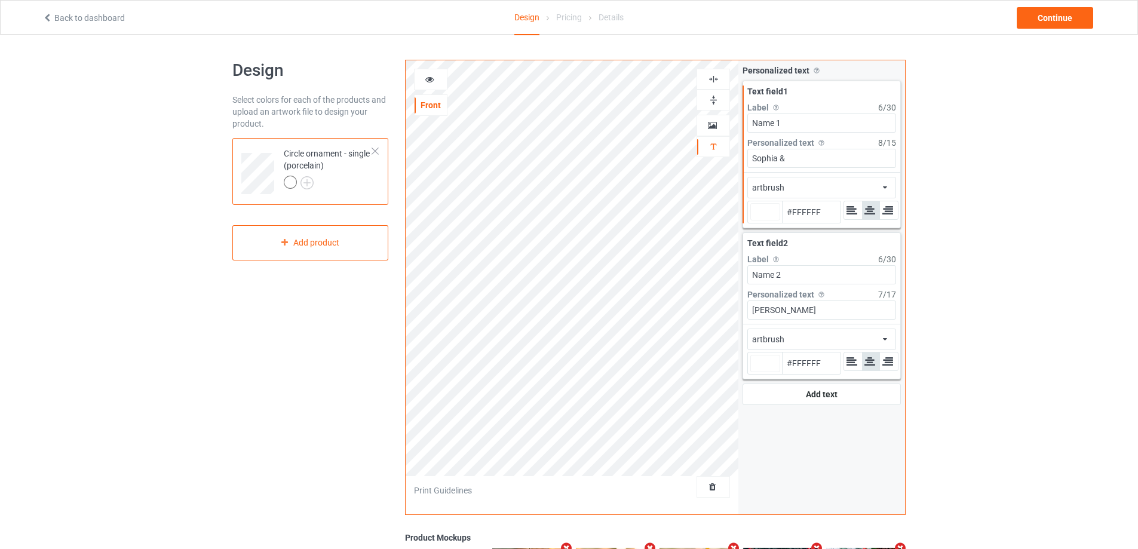
type input "#ffffff"
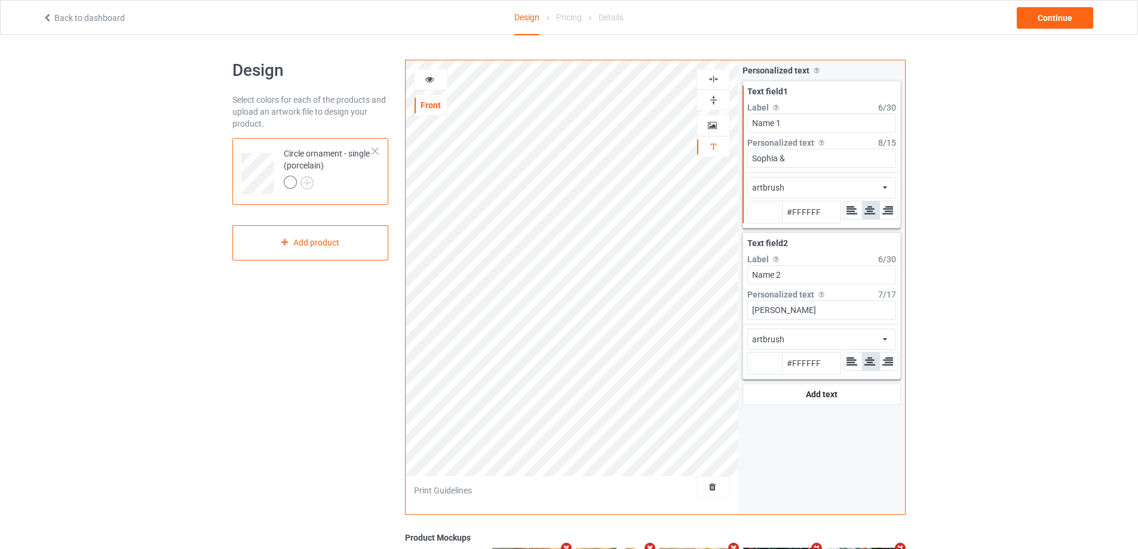
type input "#ffffff"
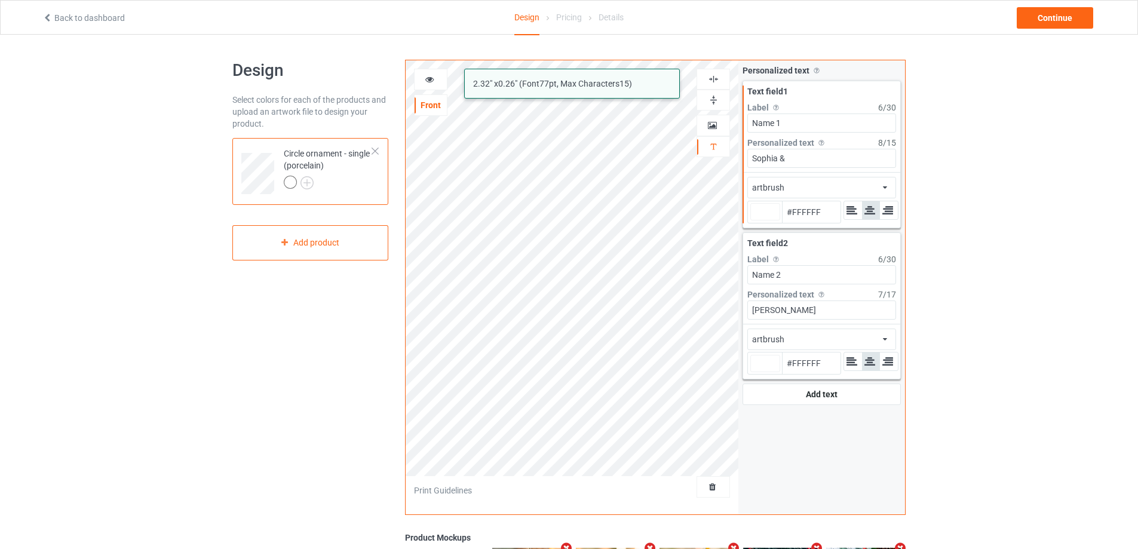
type input "#ffffff"
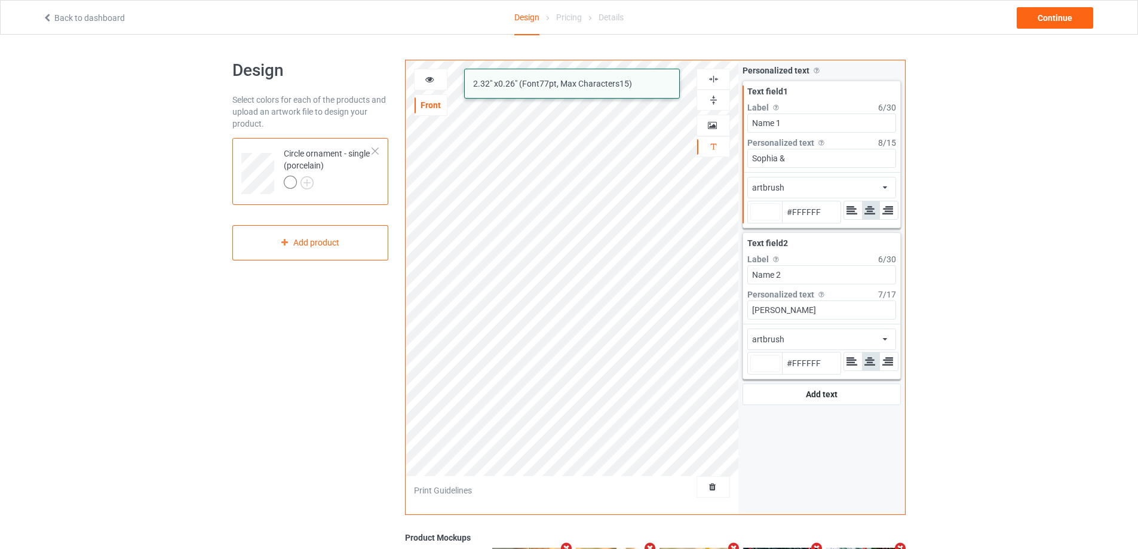
type input "#ffffff"
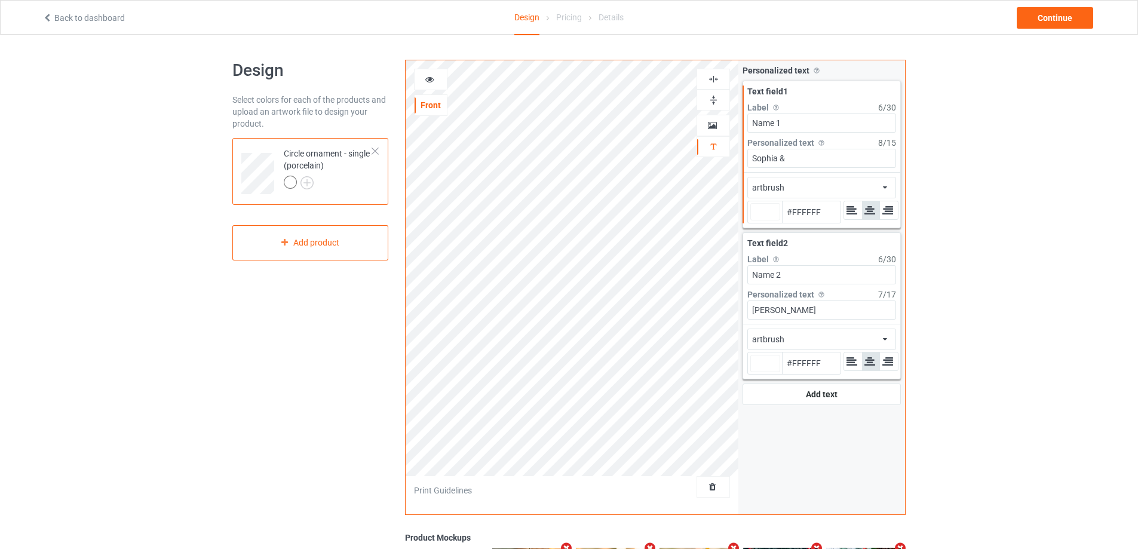
type input "#ffffff"
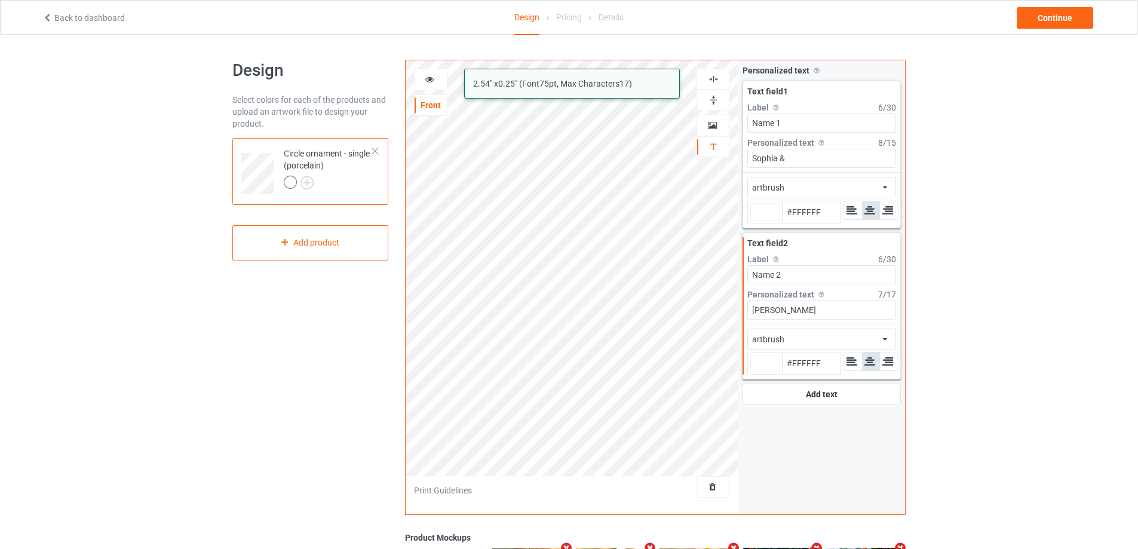
type input "#ffffff"
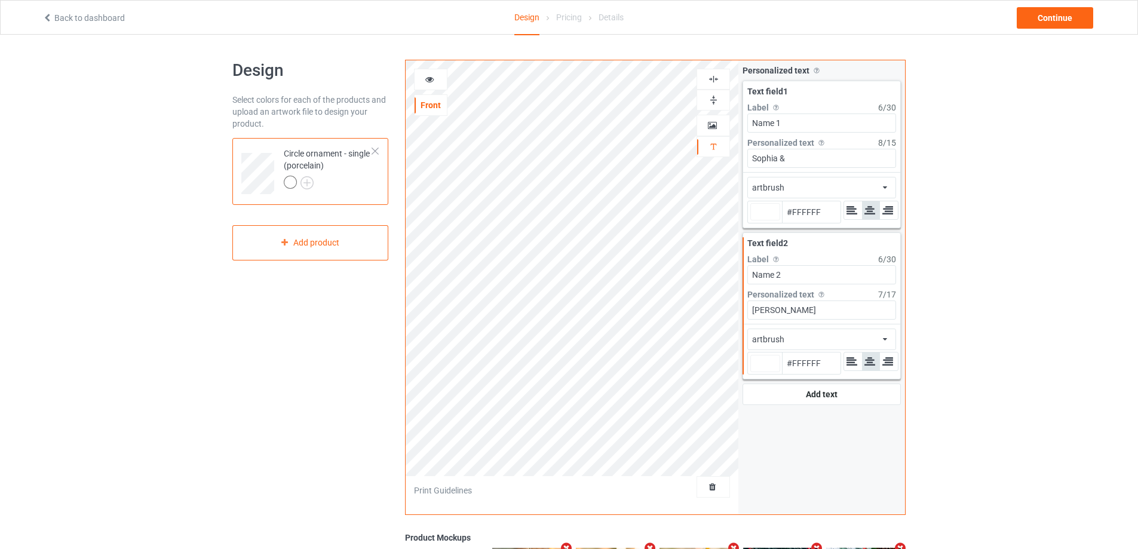
type input "#ffffff"
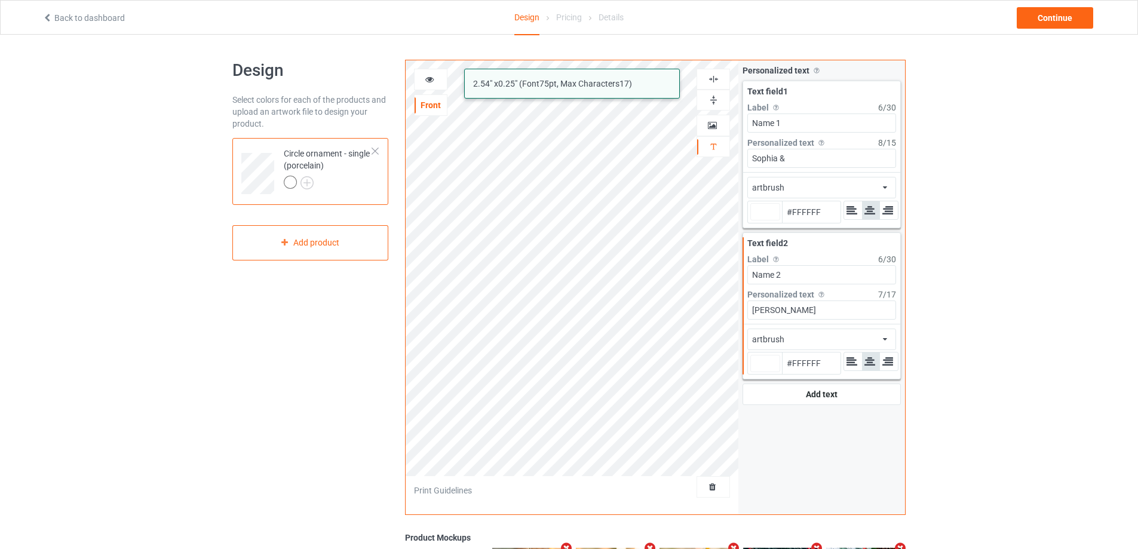
type input "#ffffff"
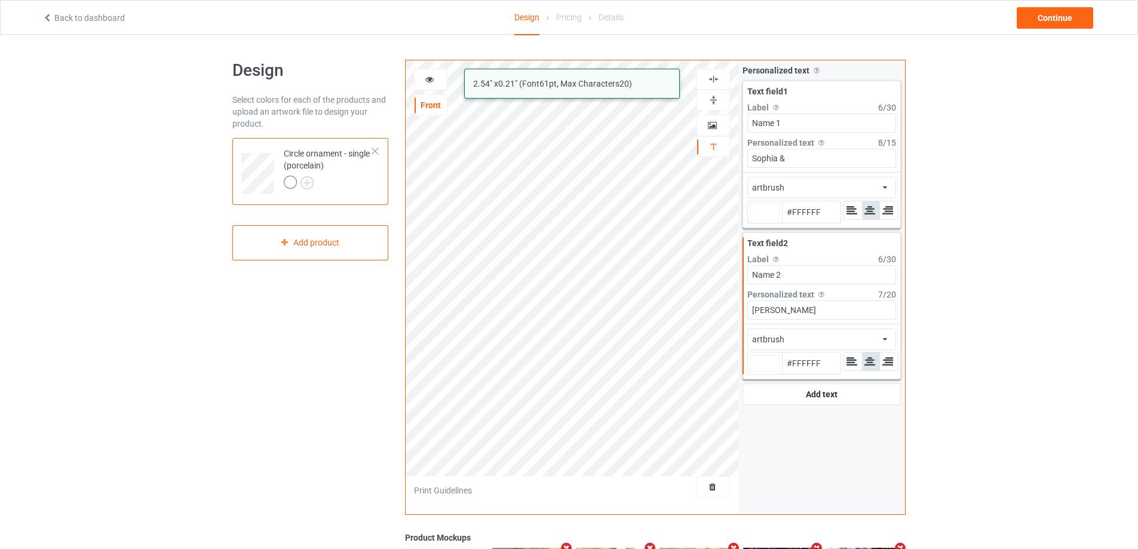
type input "#ffffff"
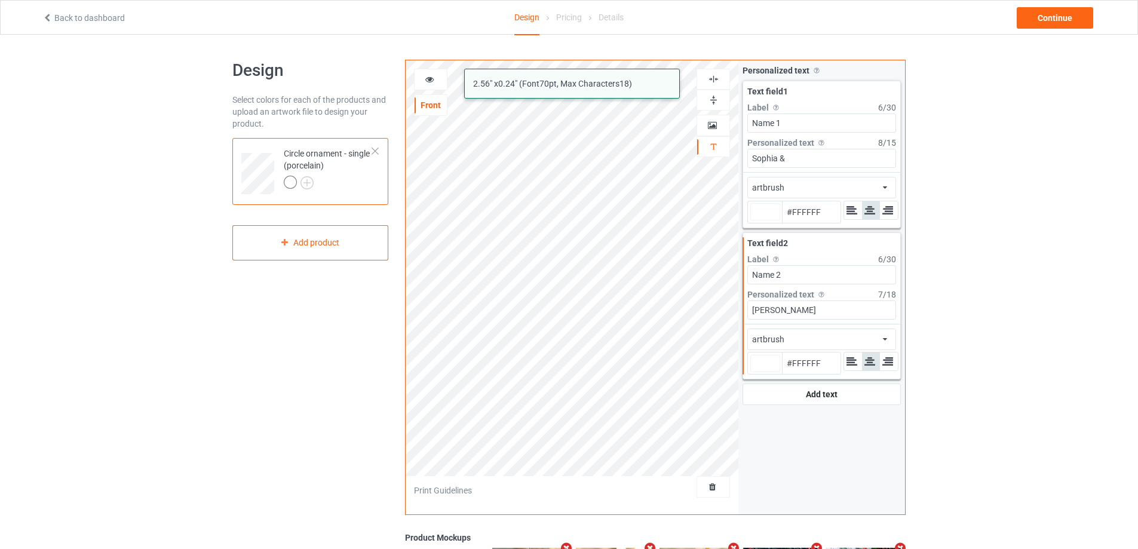
type input "#ffffff"
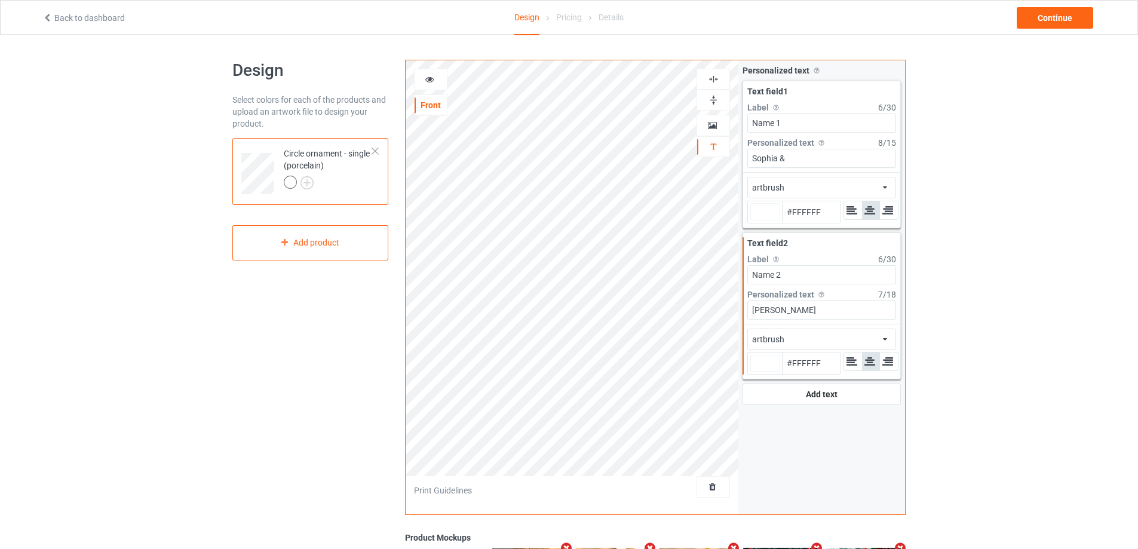
type input "#ffffff"
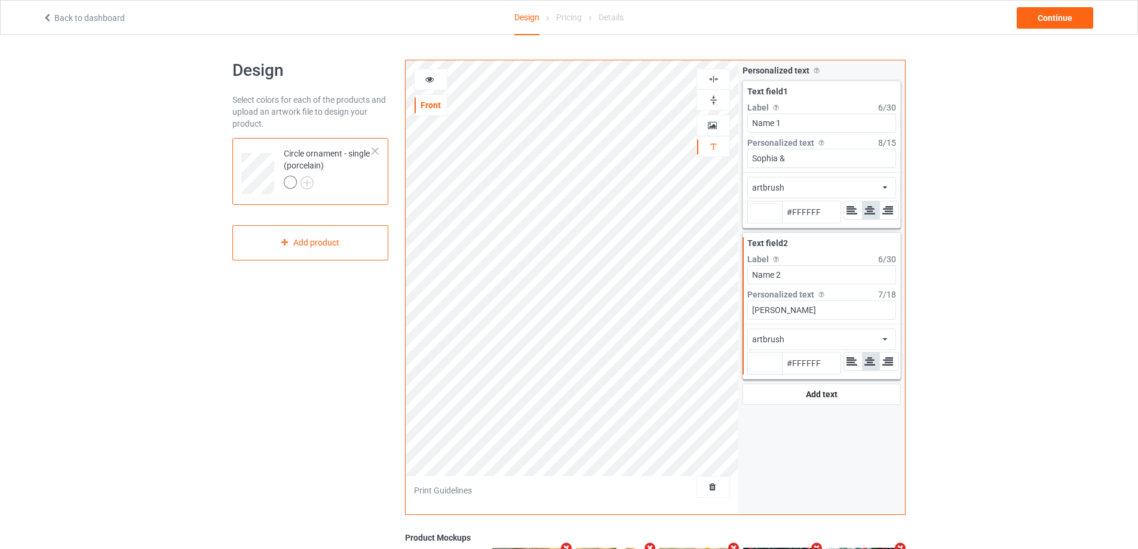
type input "#ffffff"
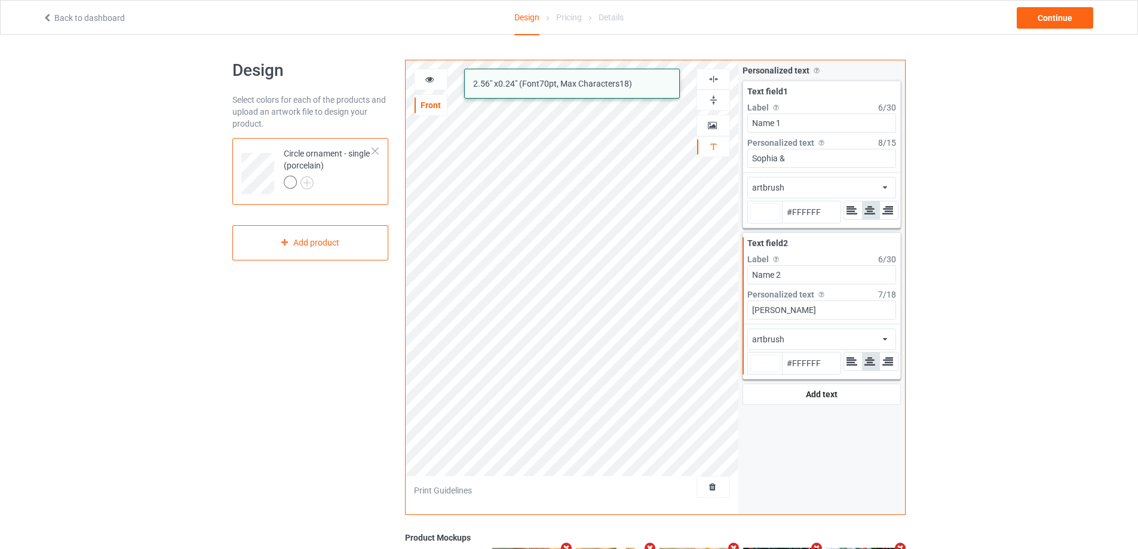
type input "#ffffff"
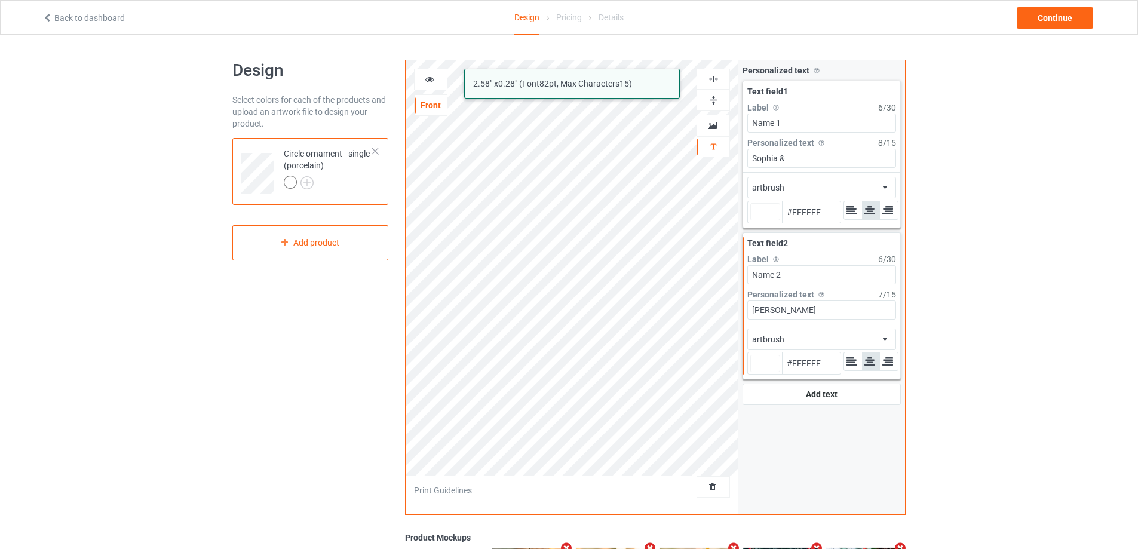
type input "#ffffff"
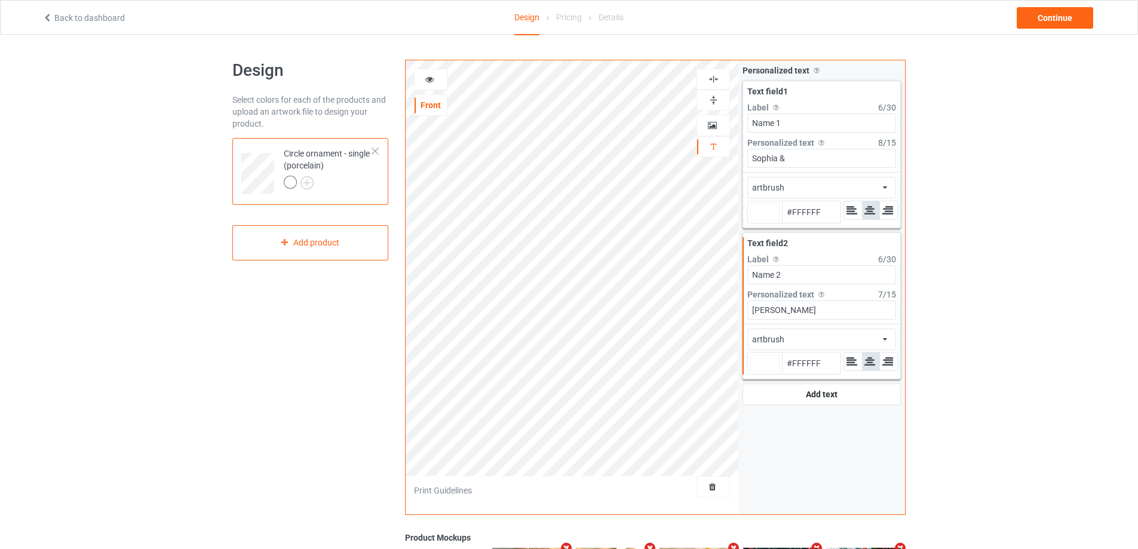
type input "#ffffff"
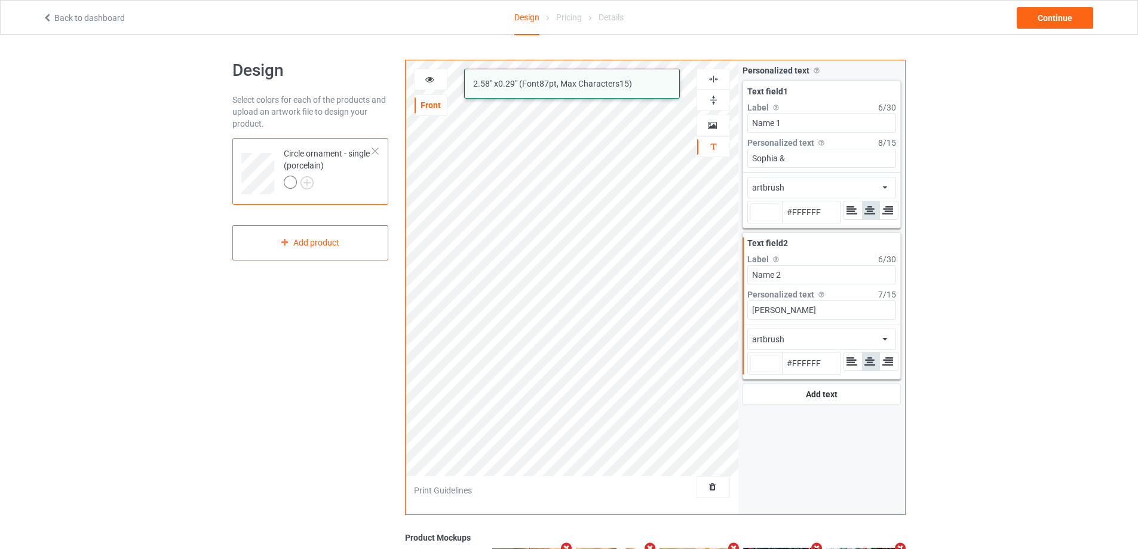
type input "#ffffff"
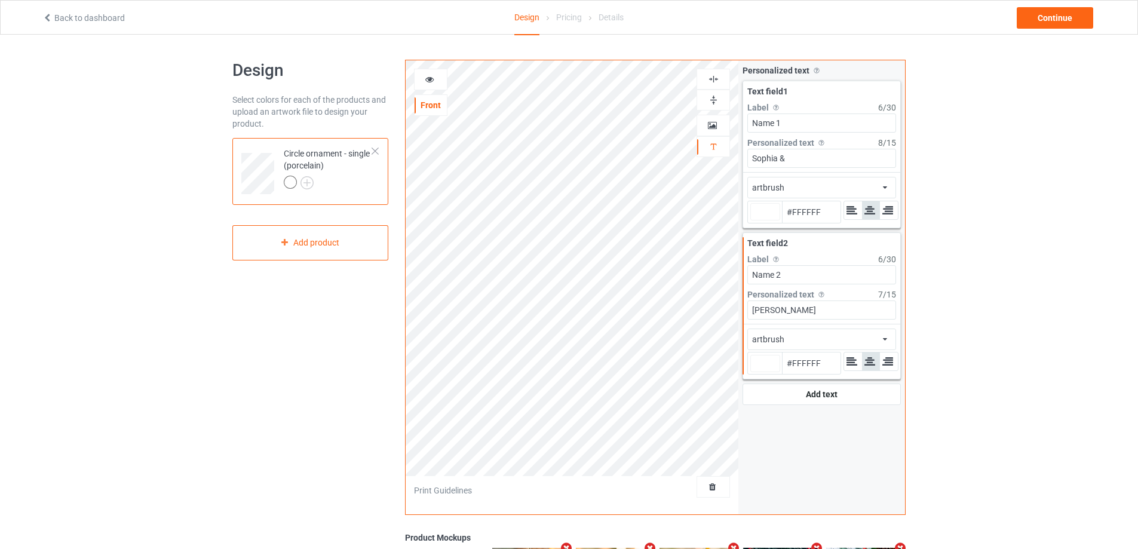
type input "#ffffff"
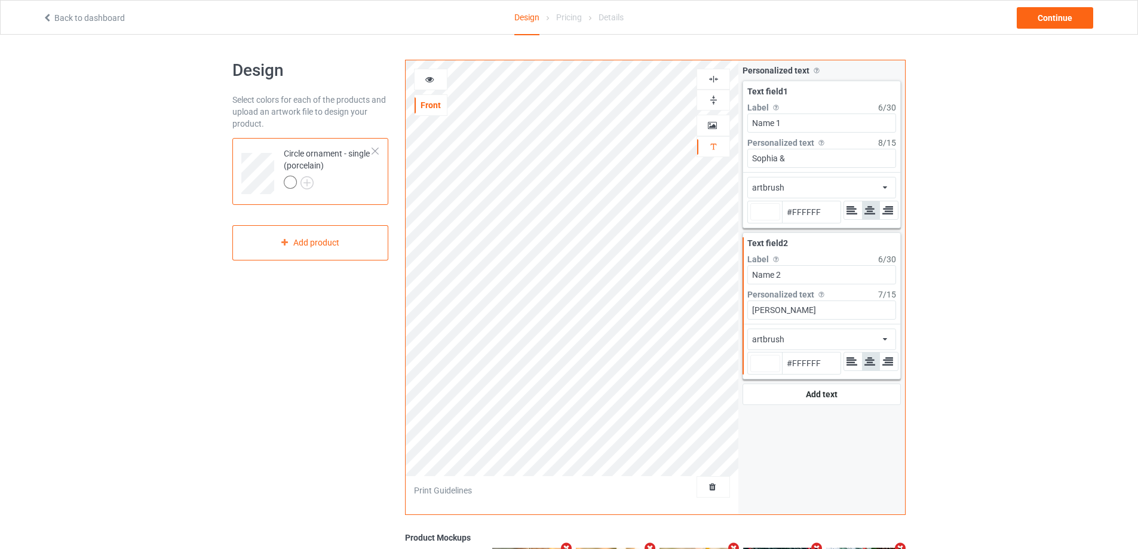
type input "#ffffff"
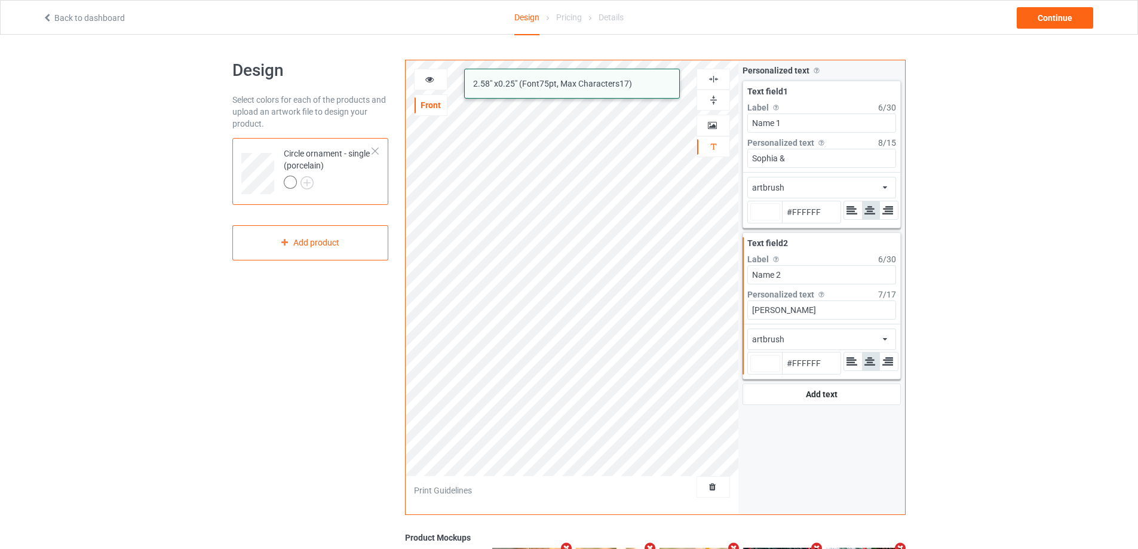
type input "#ffffff"
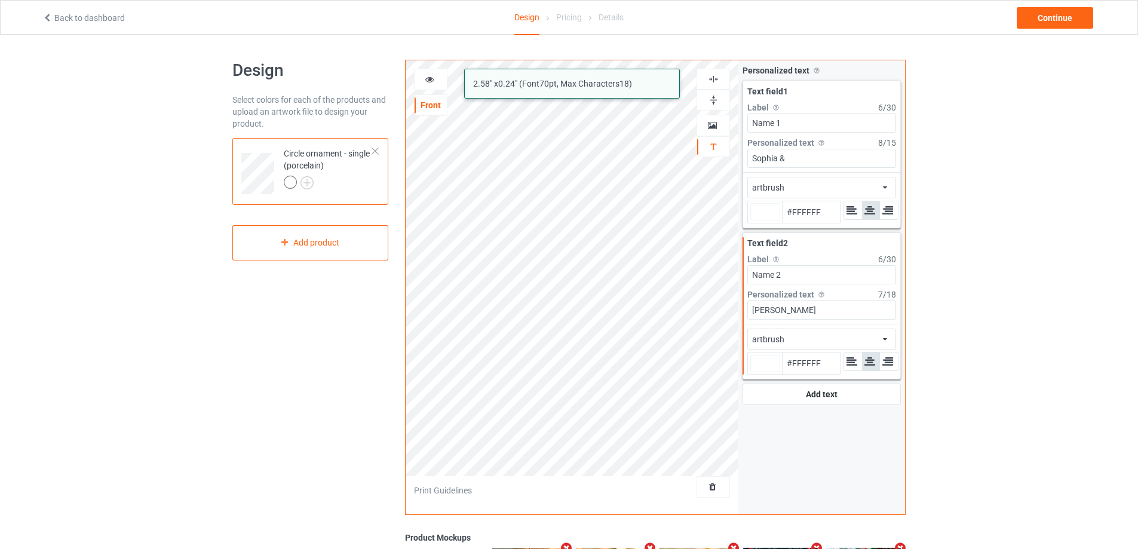
type input "#ffffff"
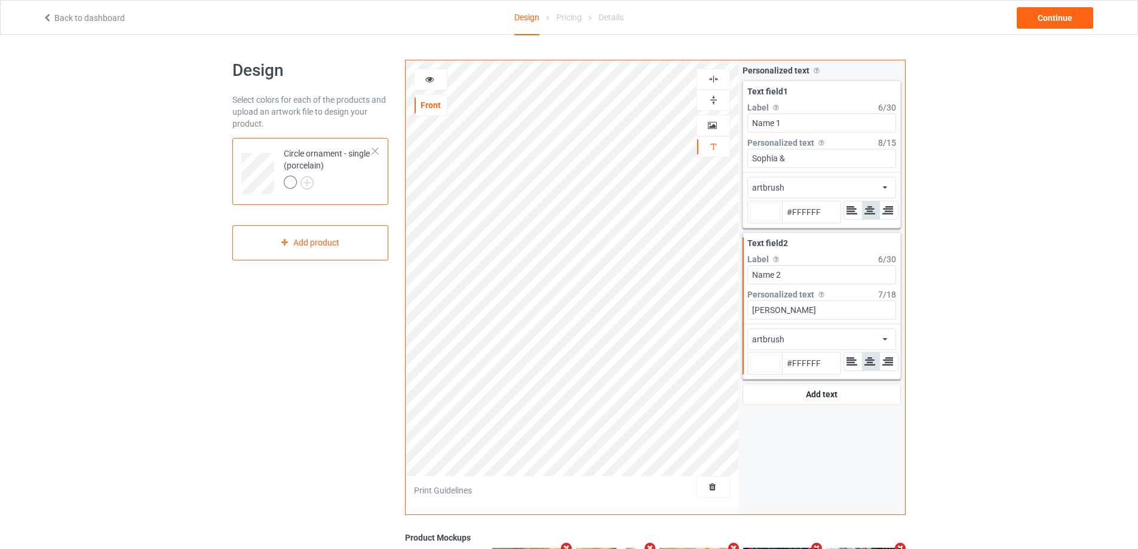
type input "#ffffff"
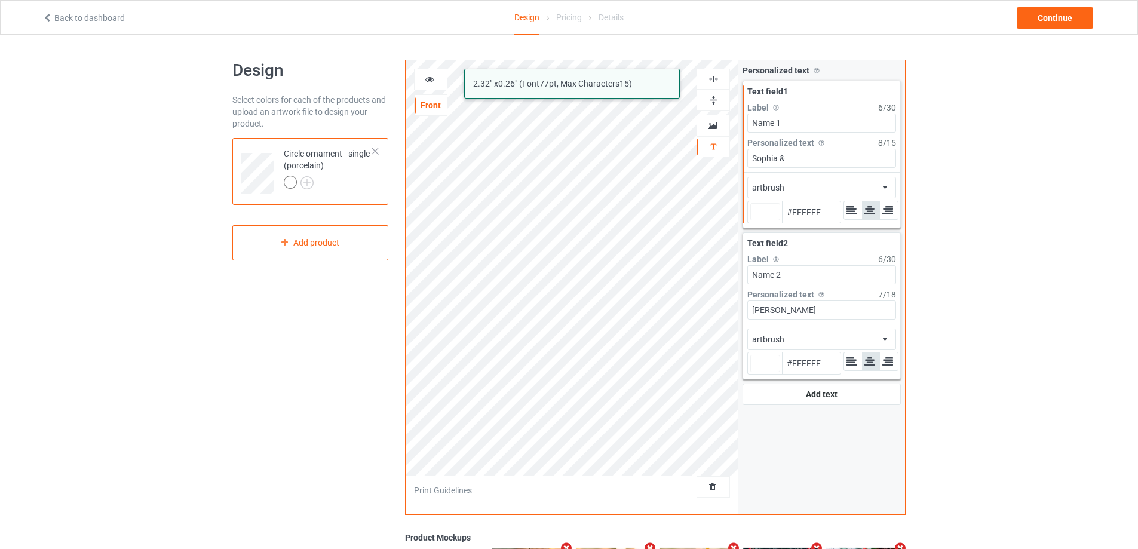
type input "#ffffff"
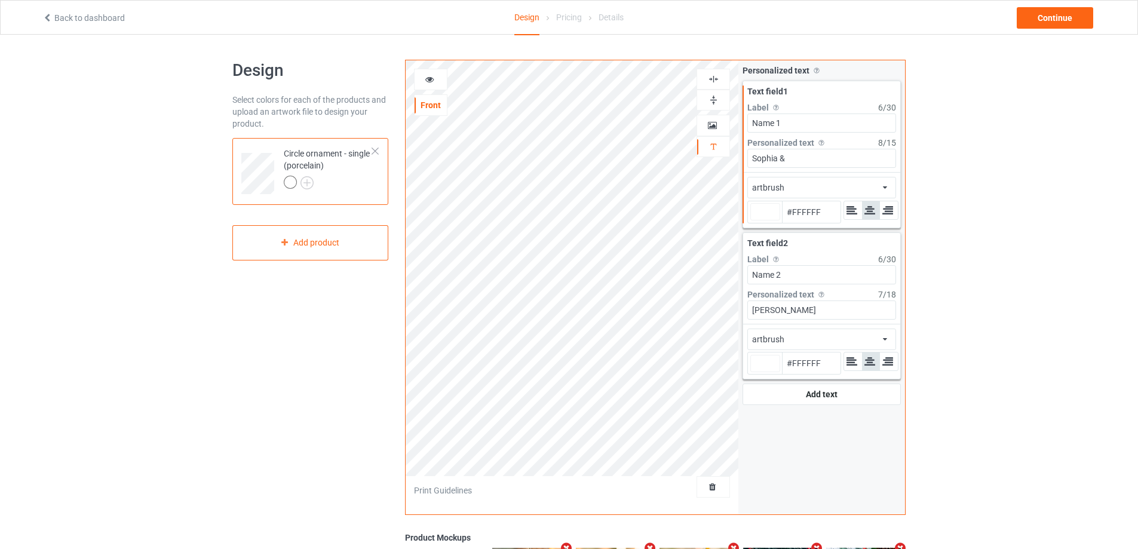
type input "#ffffff"
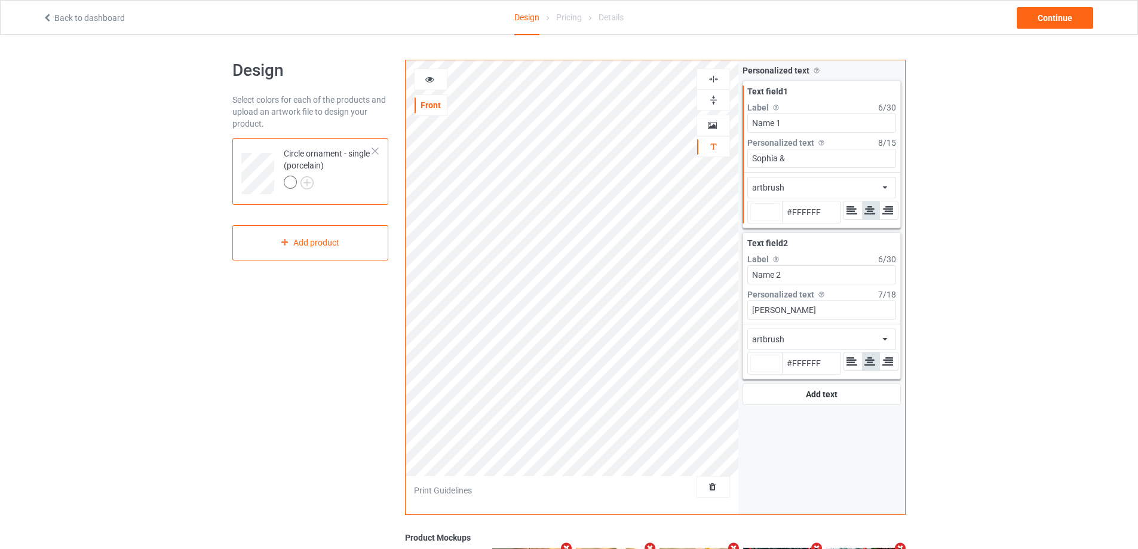
type input "#ffffff"
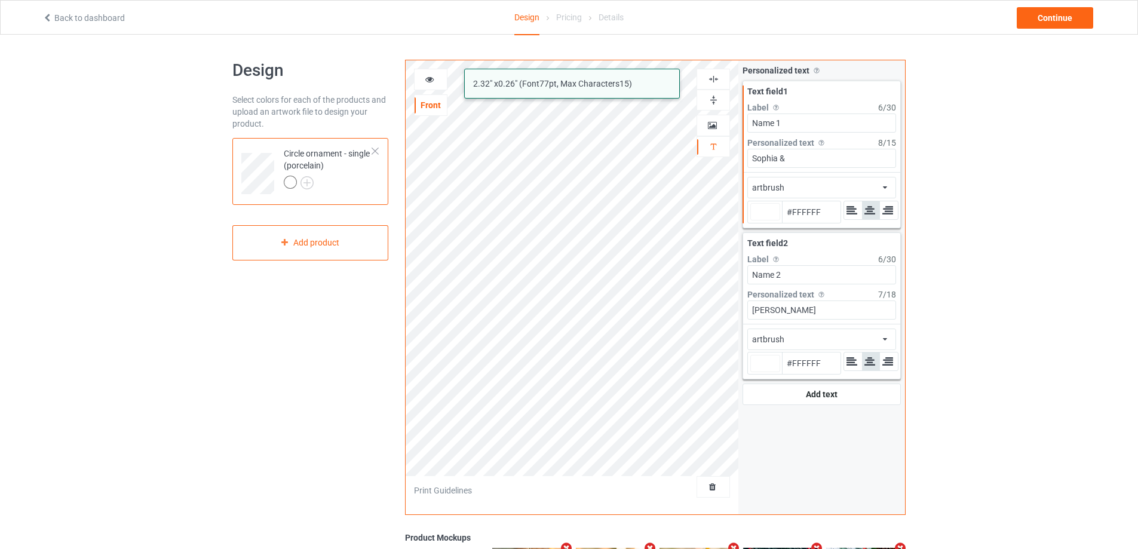
type input "#ffffff"
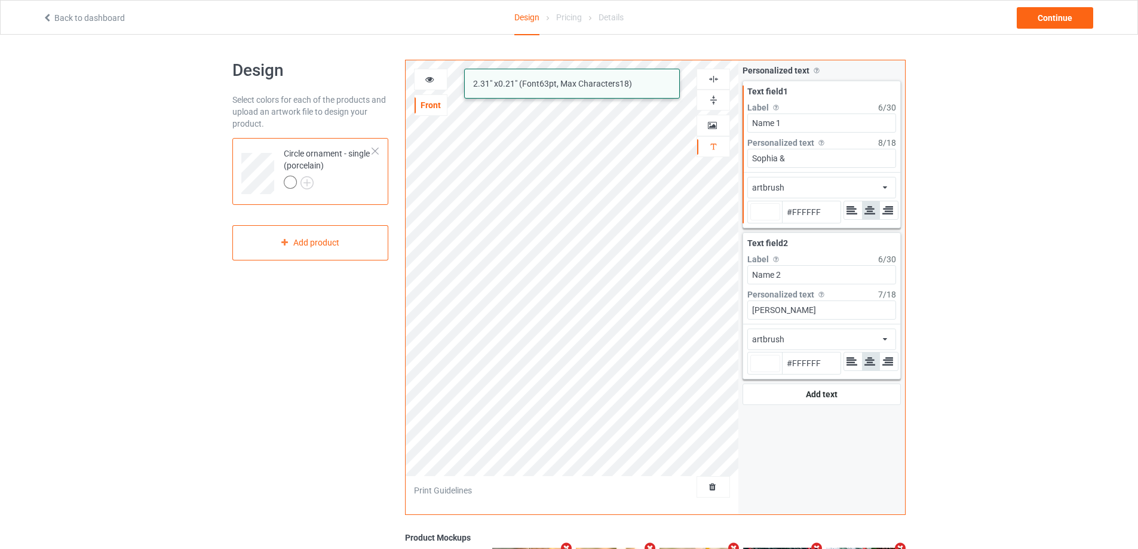
type input "#ffffff"
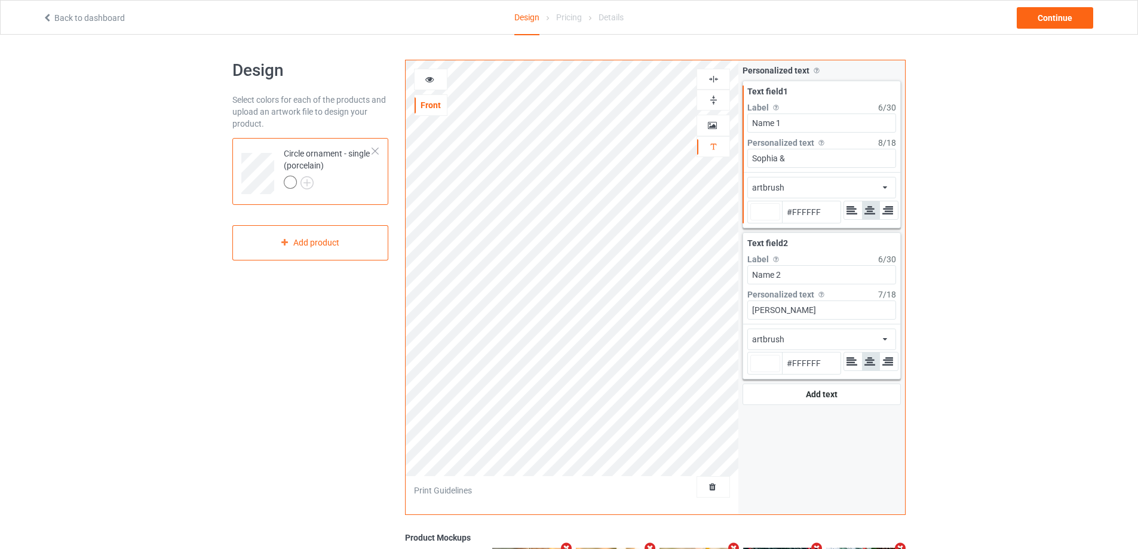
type input "#ffffff"
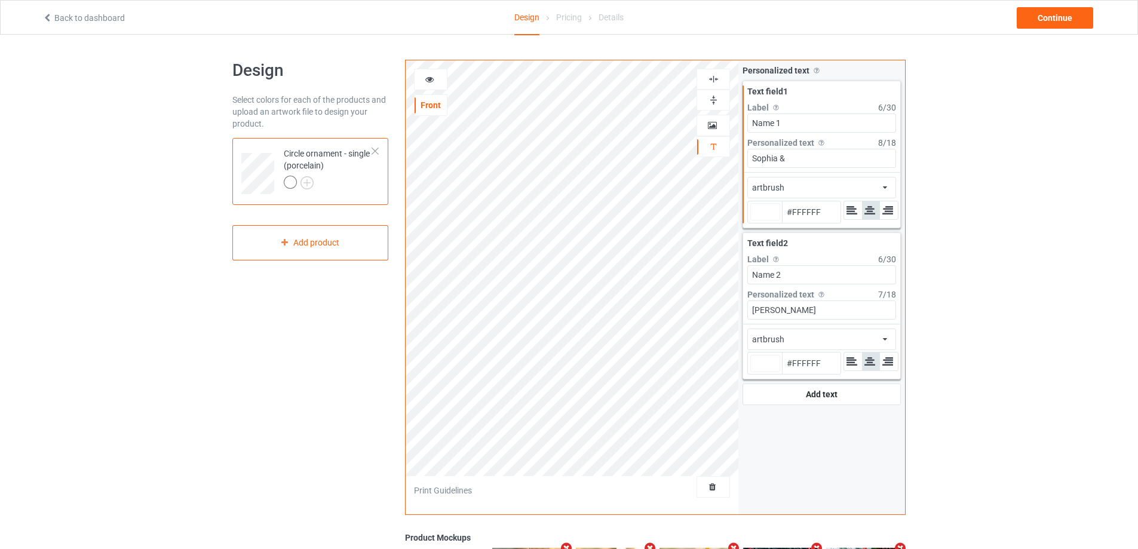
type input "#ffffff"
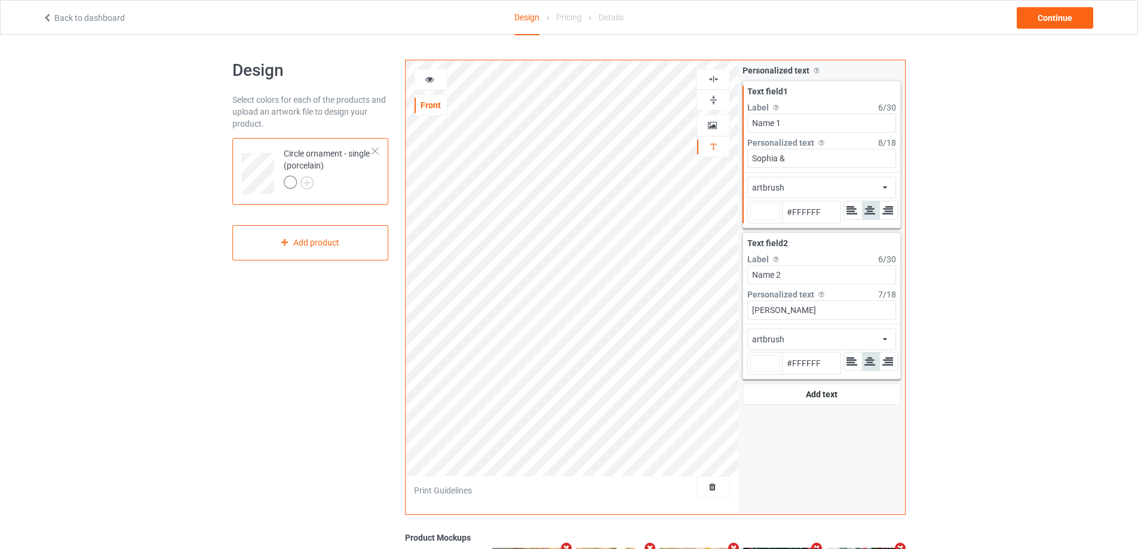
type input "#ffffff"
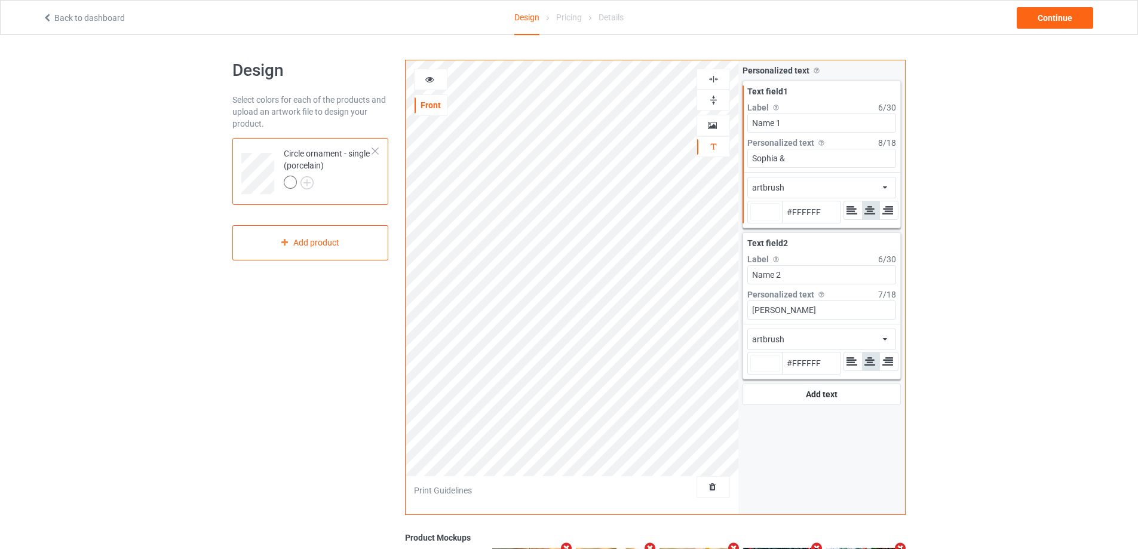
type input "#ffffff"
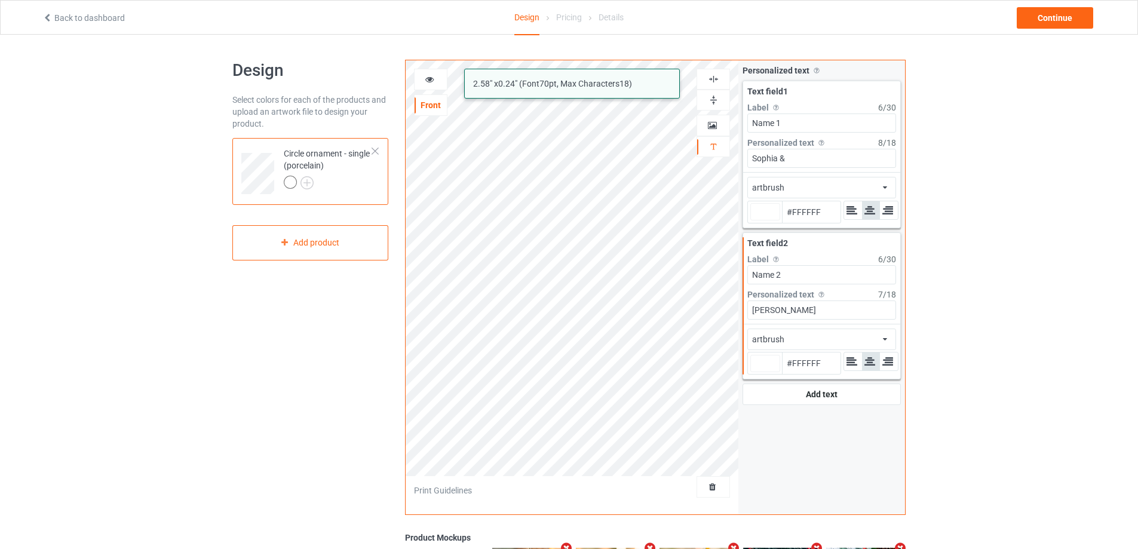
type input "#ffffff"
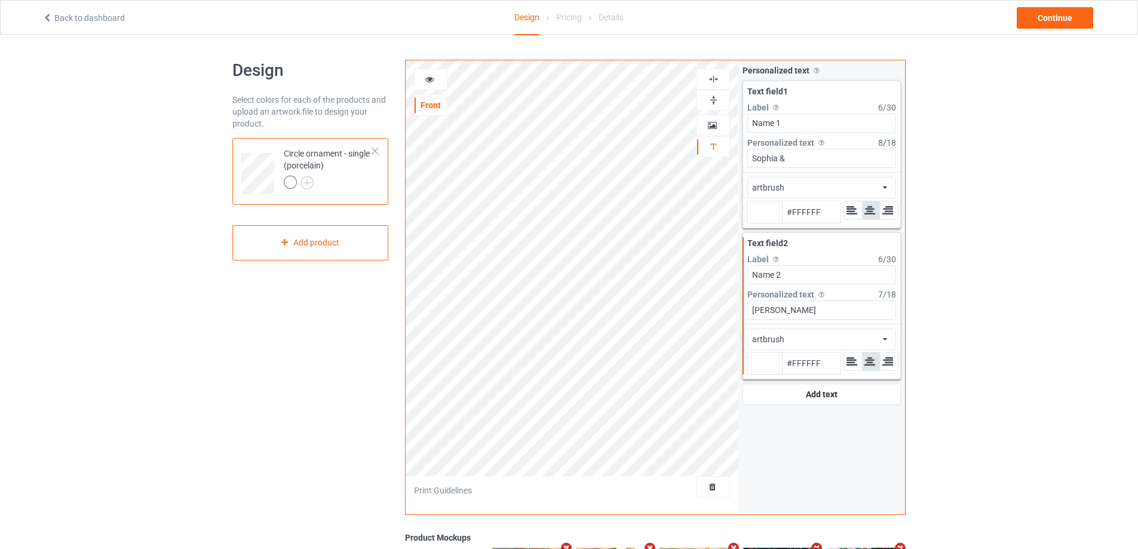
type input "#ffffff"
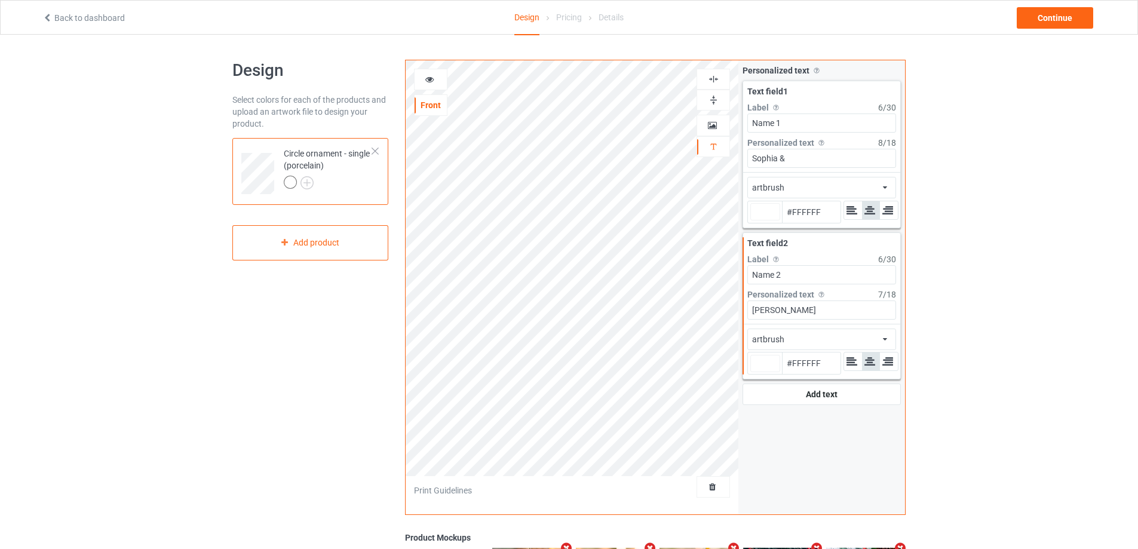
type input "#ffffff"
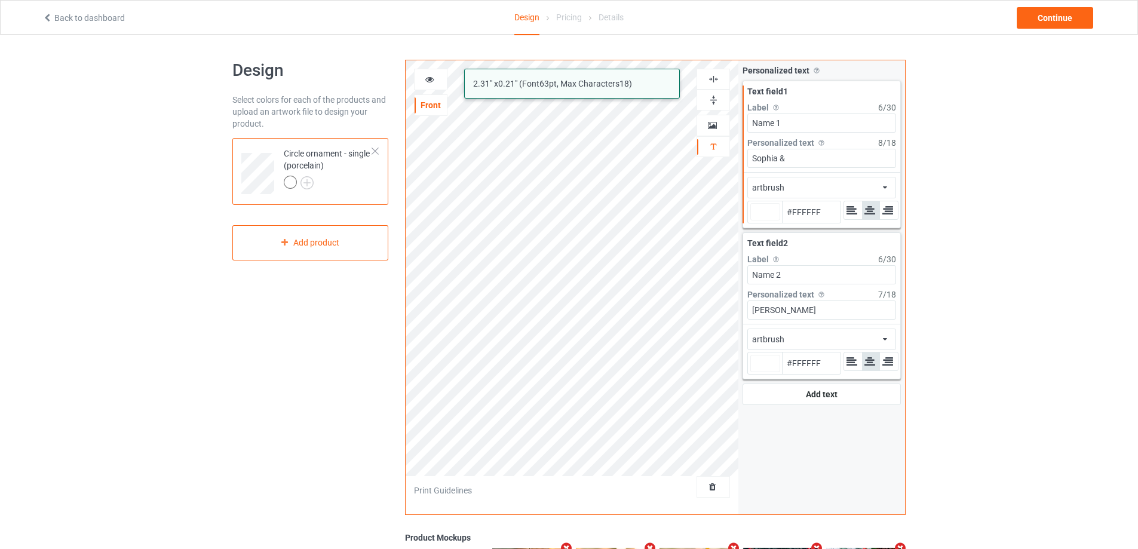
type input "#ffffff"
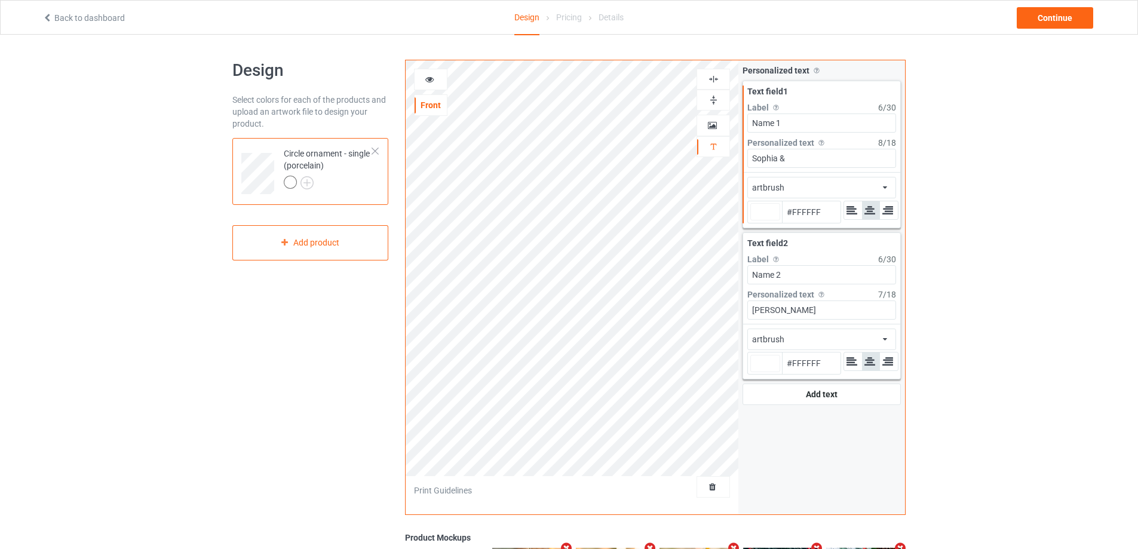
type input "#ffffff"
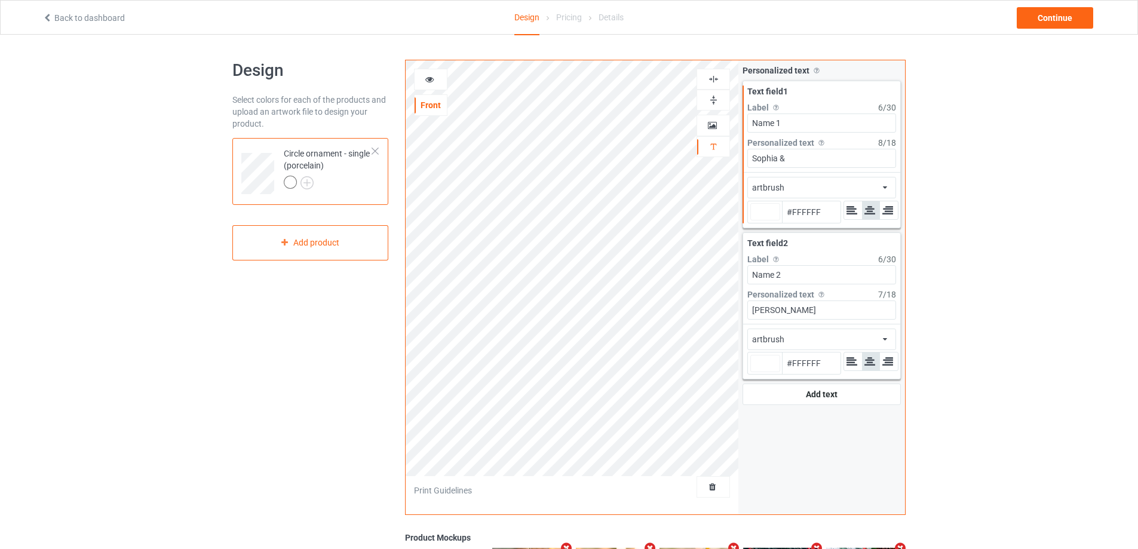
type input "#ffffff"
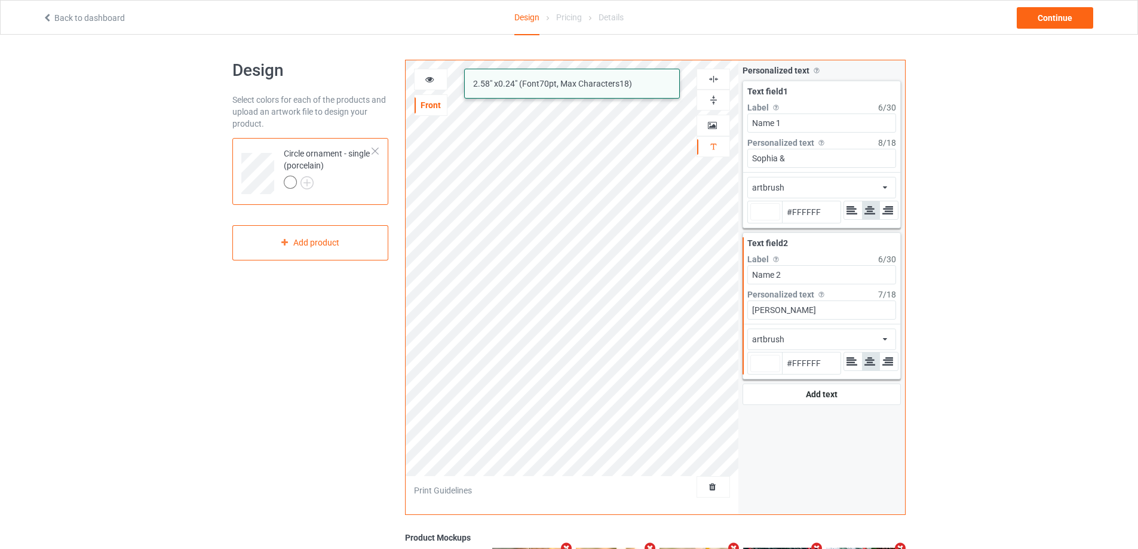
type input "#ffffff"
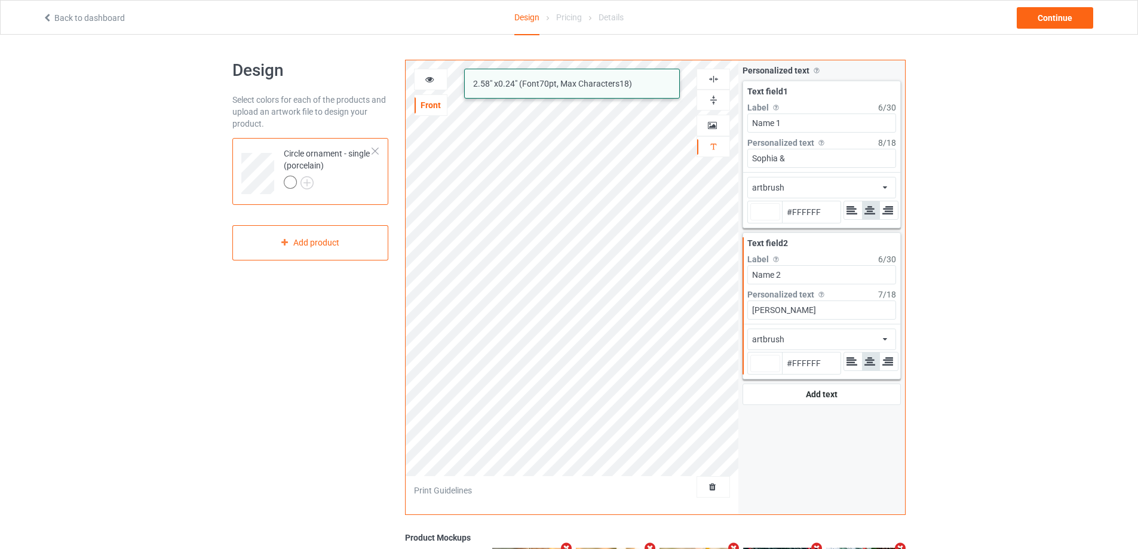
type input "#ffffff"
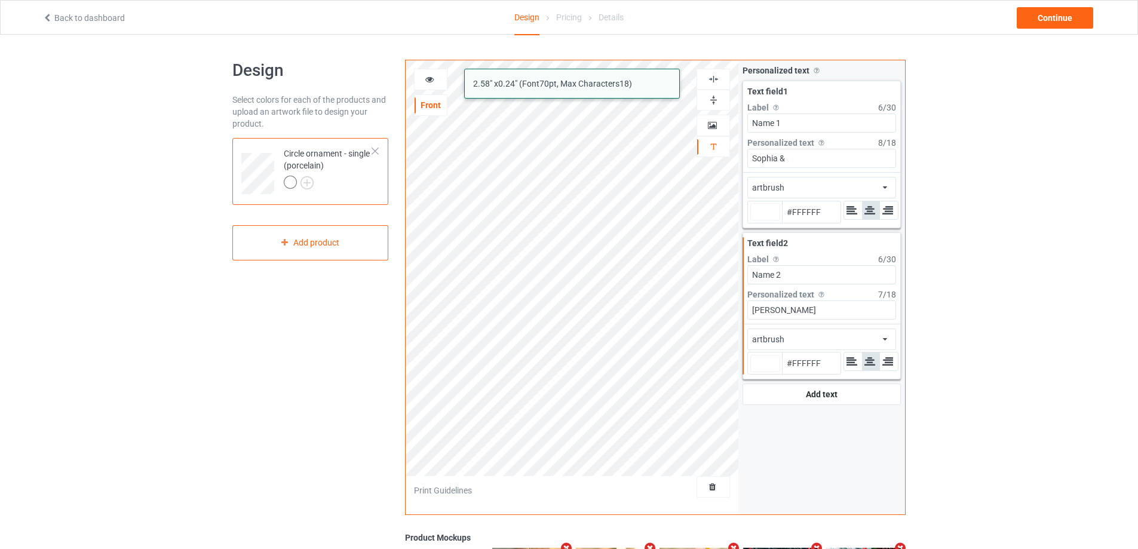
type input "#ffffff"
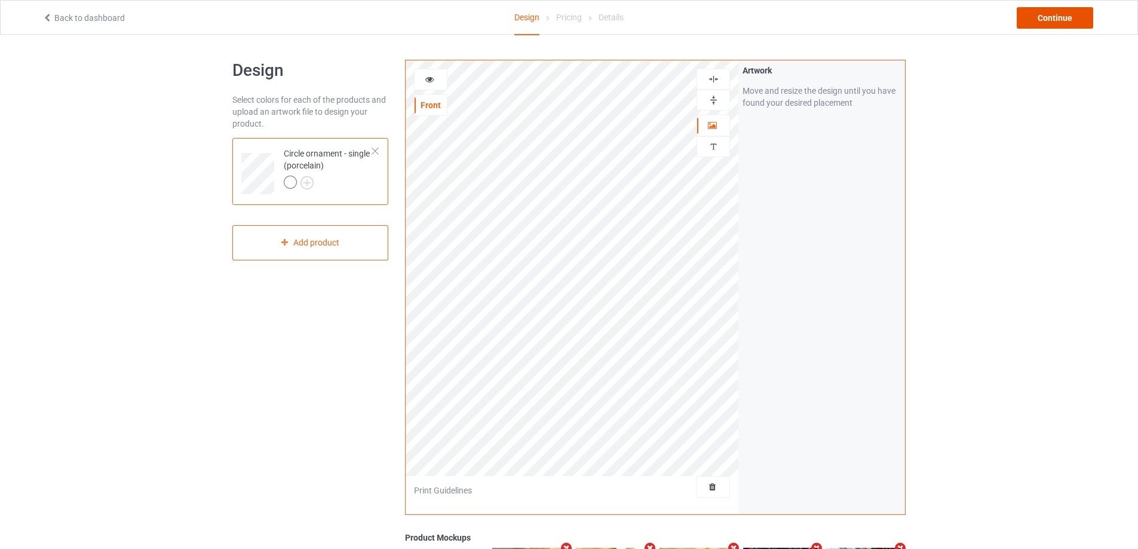
click at [1053, 26] on div "Continue" at bounding box center [1055, 18] width 76 height 22
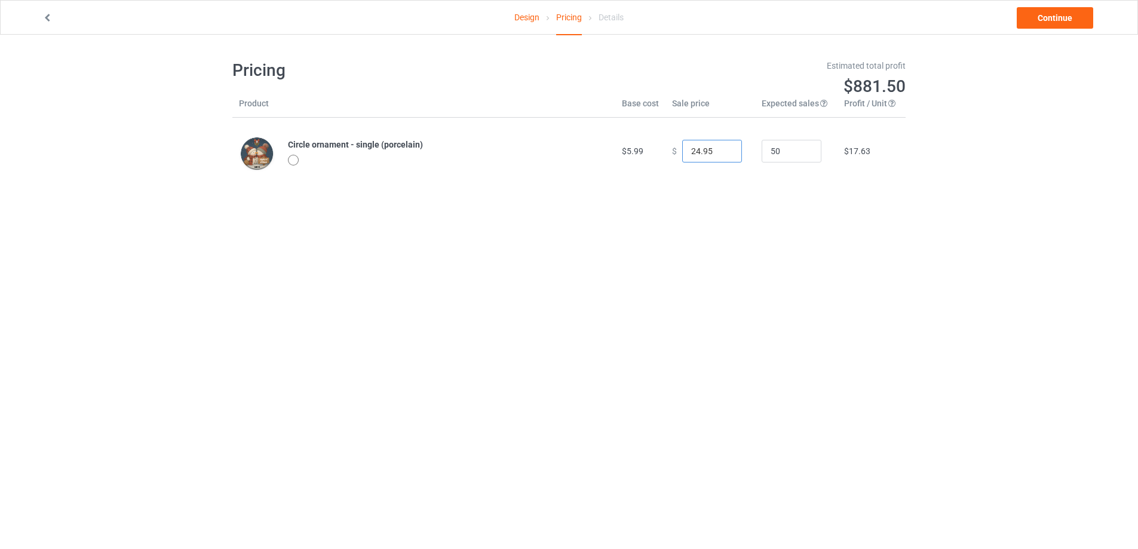
drag, startPoint x: 710, startPoint y: 149, endPoint x: 630, endPoint y: 154, distance: 79.6
click at [630, 154] on tr "Circle ornament - single (porcelain) $5.99 $ 24.95 50 $17.63" at bounding box center [568, 151] width 673 height 67
click at [1046, 13] on link "Continue" at bounding box center [1055, 18] width 76 height 22
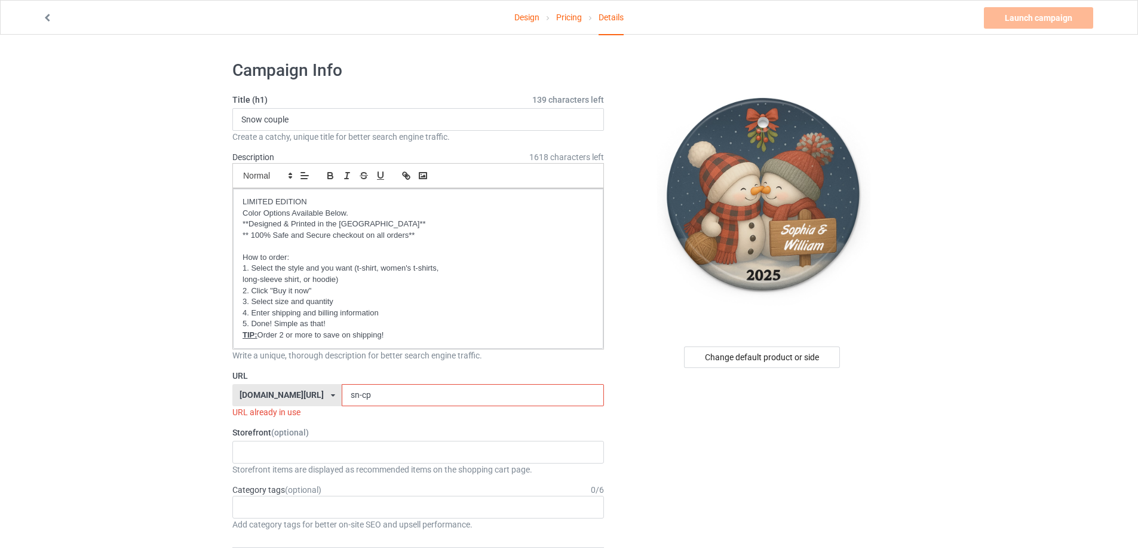
click at [361, 398] on input "sn-cp" at bounding box center [473, 395] width 262 height 23
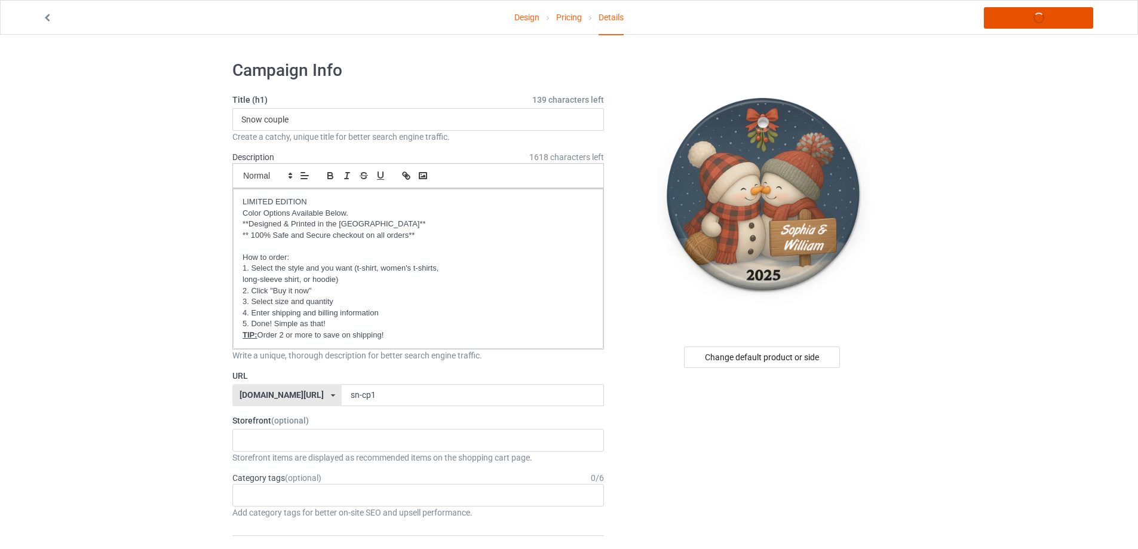
click at [1065, 14] on link "Launch campaign" at bounding box center [1038, 18] width 109 height 22
